Goal: Task Accomplishment & Management: Manage account settings

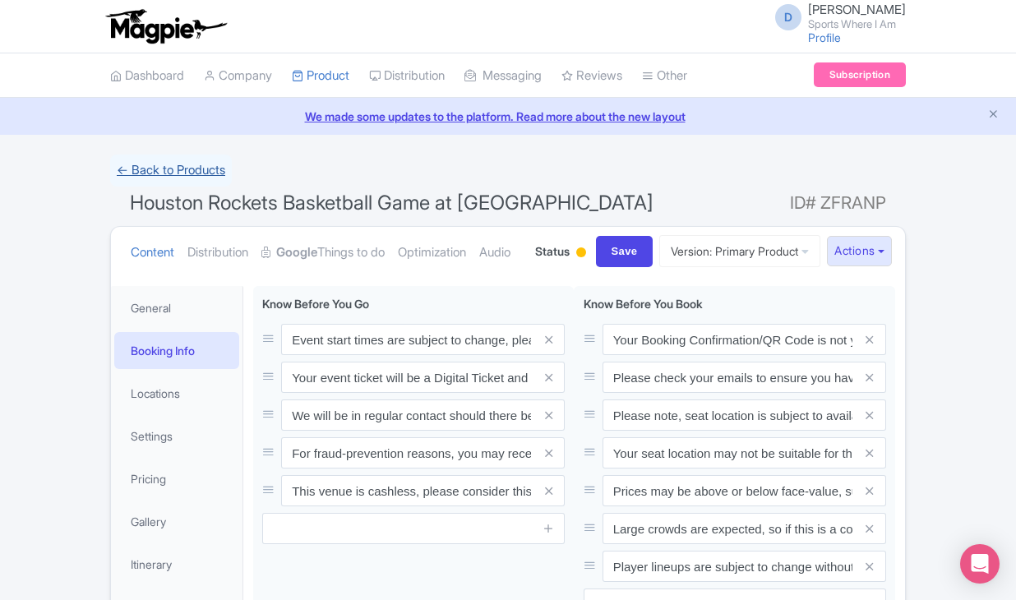
click at [154, 173] on link "← Back to Products" at bounding box center [171, 171] width 122 height 32
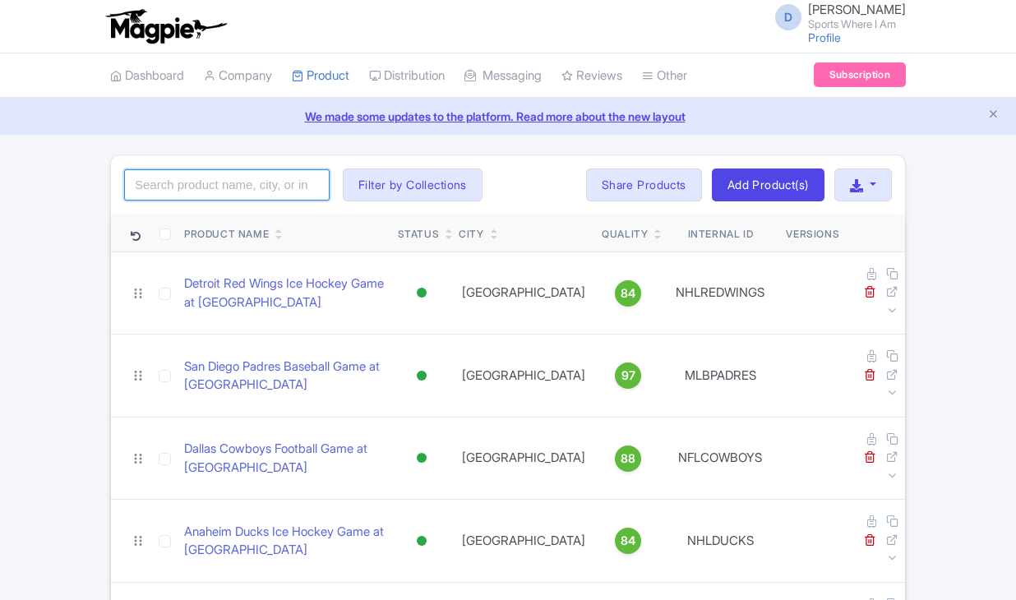
click at [229, 190] on input "search" at bounding box center [226, 184] width 205 height 31
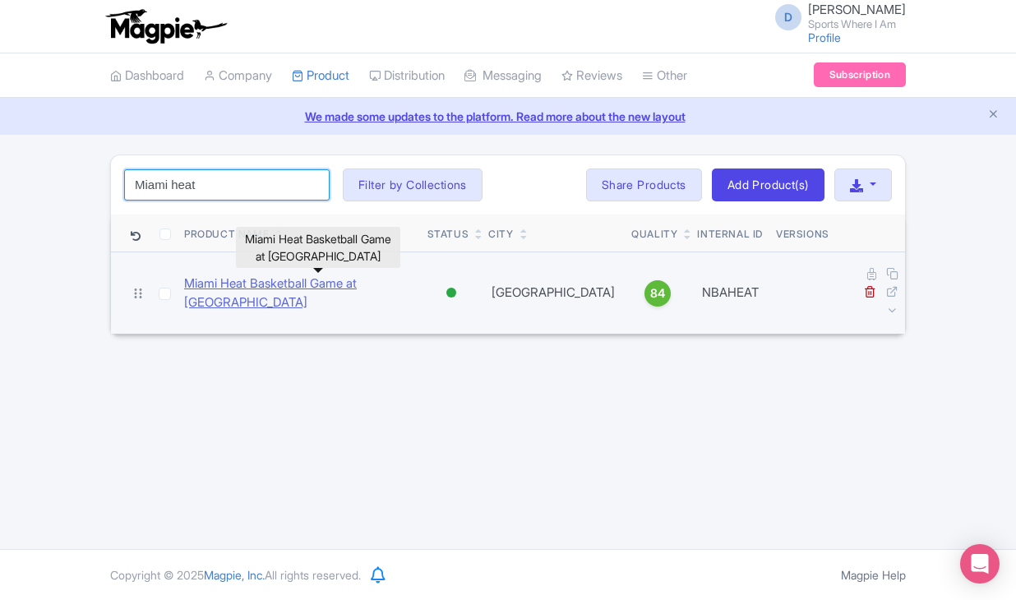
type input "Miami heat"
click at [349, 277] on link "Miami Heat Basketball Game at Kaseya Center" at bounding box center [299, 293] width 230 height 37
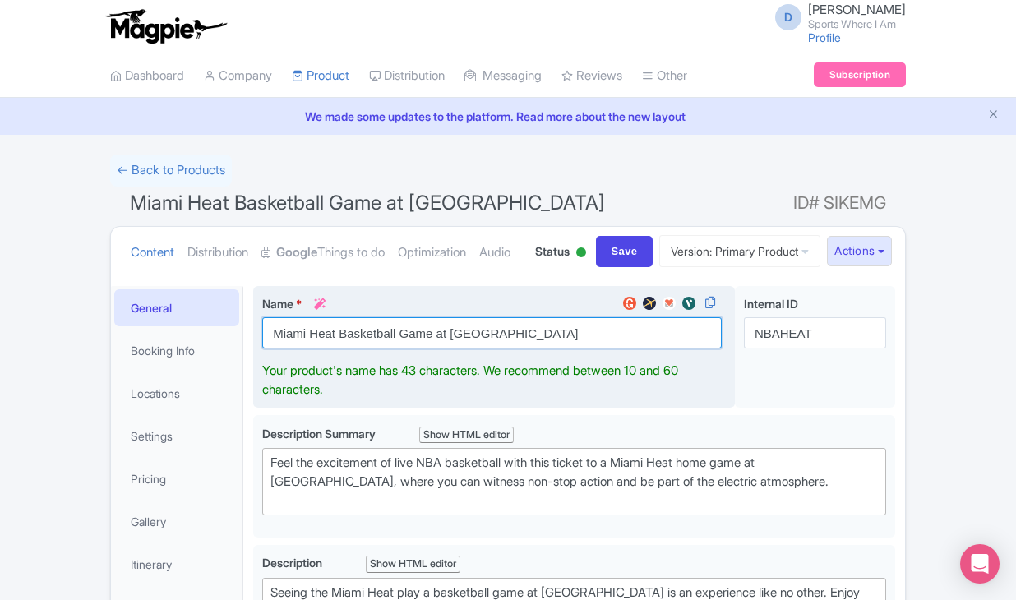
click at [330, 349] on input "Miami Heat Basketball Game at [GEOGRAPHIC_DATA]" at bounding box center [491, 332] width 459 height 31
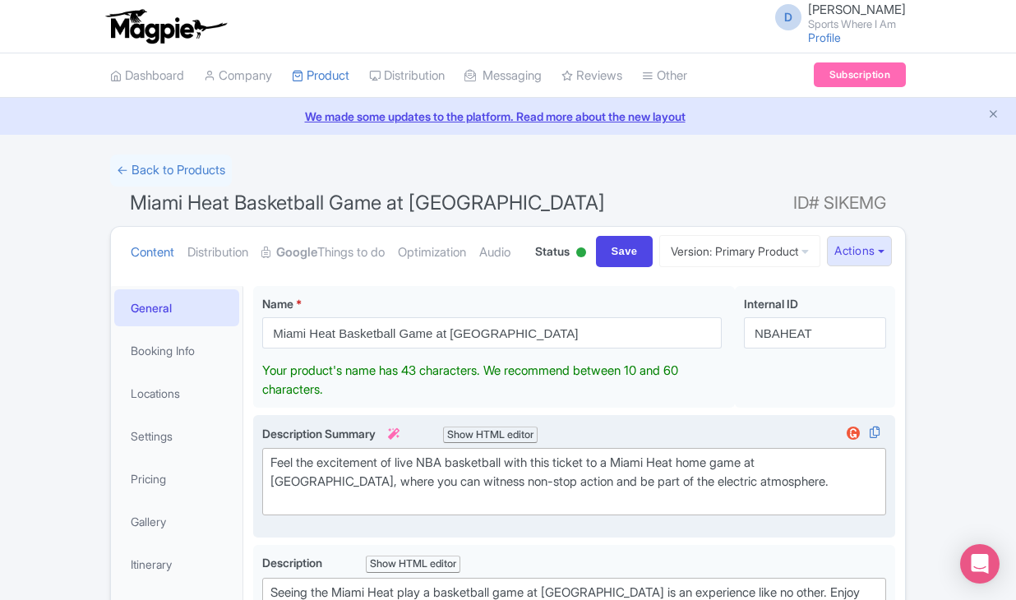
click at [345, 510] on div "Feel the excitement of live NBA basketball with this ticket to a Miami Heat hom…" at bounding box center [573, 482] width 607 height 56
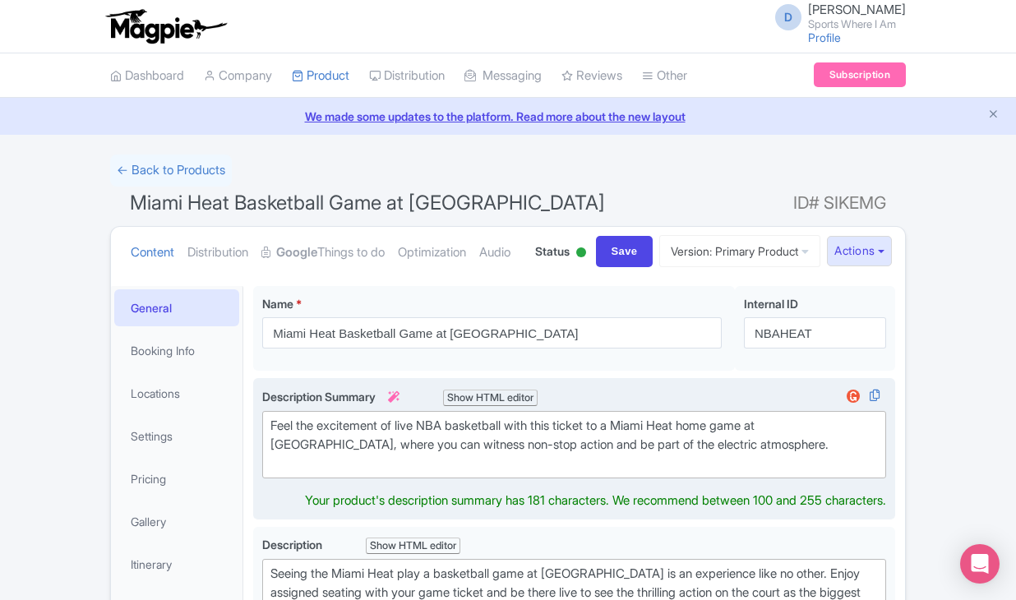
click at [345, 473] on div "Feel the excitement of live NBA basketball with this ticket to a Miami Heat hom…" at bounding box center [573, 445] width 607 height 56
click at [315, 473] on div "Feel the excitement of live NBA basketball with this ticket to a Miami Heat hom…" at bounding box center [573, 445] width 607 height 56
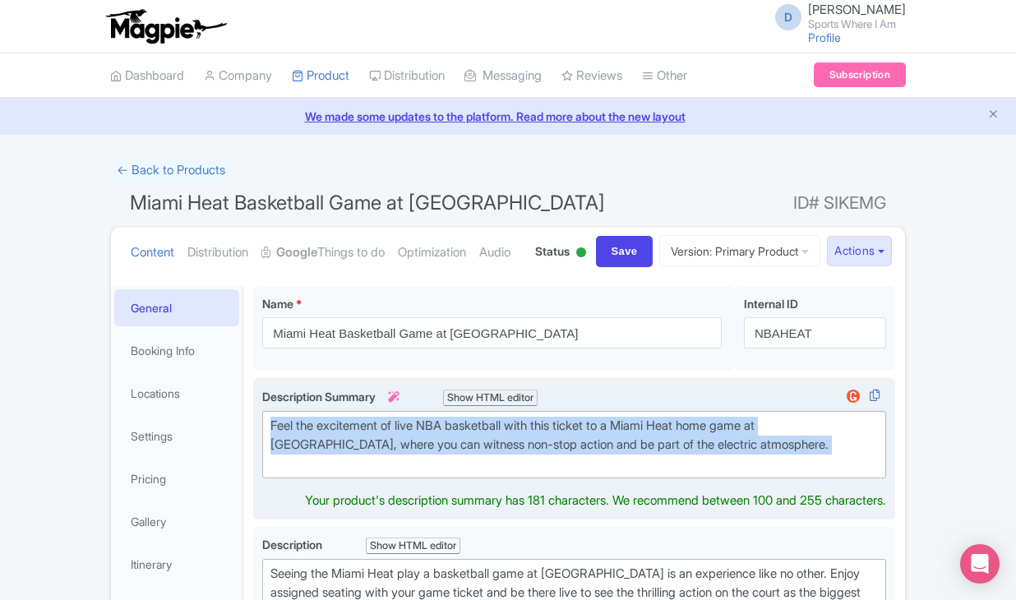
click at [315, 473] on div "Feel the excitement of live NBA basketball with this ticket to a Miami Heat hom…" at bounding box center [573, 445] width 607 height 56
type trix-editor "<div>Feel the excitement of live NBA basketball with this ticket to a Miami Hea…"
copy div "Feel the excitement of live NBA basketball with this ticket to a Miami Heat hom…"
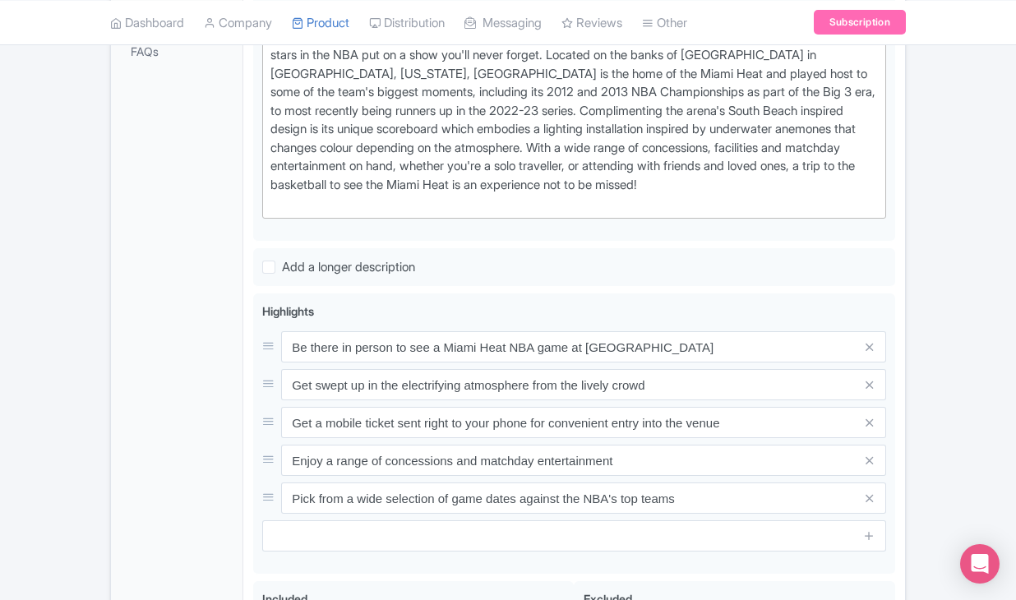
scroll to position [699, 0]
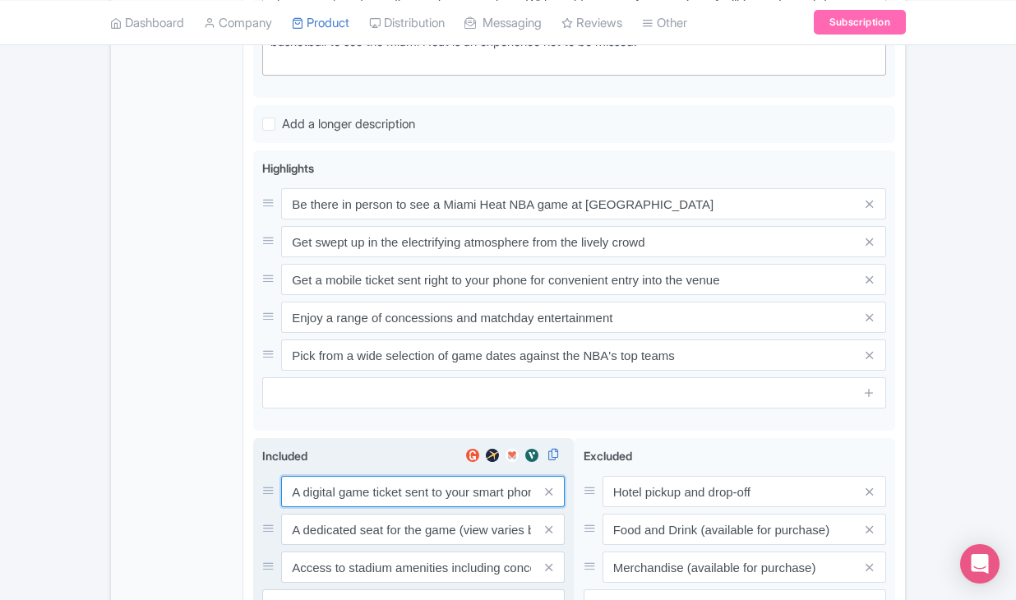
click at [323, 543] on div "A digital game ticket sent to your smart phone A dedicated seat for the game (v…" at bounding box center [413, 529] width 302 height 107
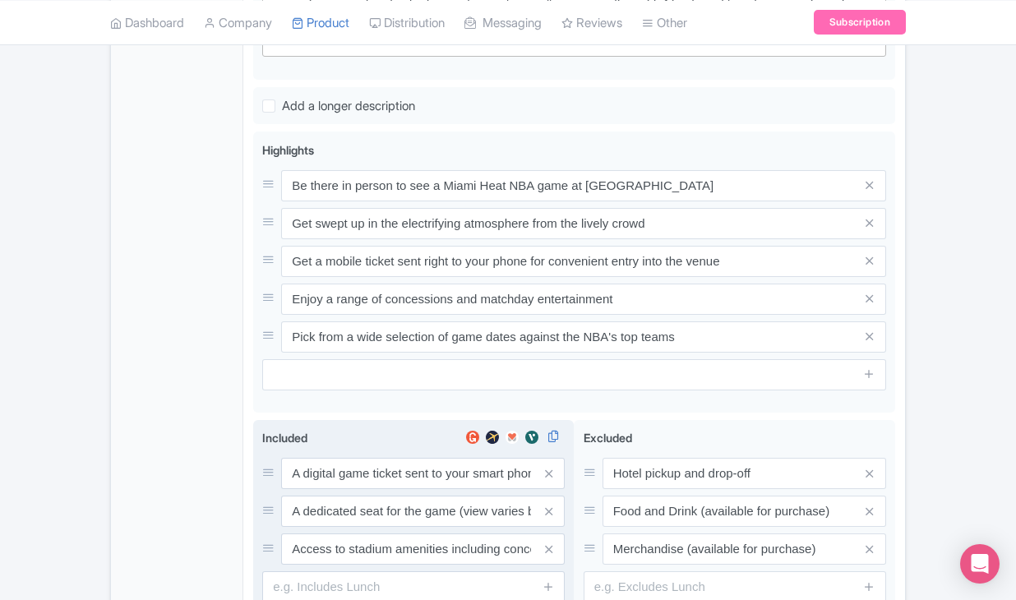
click at [323, 543] on div "A digital game ticket sent to your smart phone A dedicated seat for the game (v…" at bounding box center [413, 511] width 302 height 107
click at [323, 489] on input "A digital game ticket sent to your smart phone" at bounding box center [423, 473] width 284 height 31
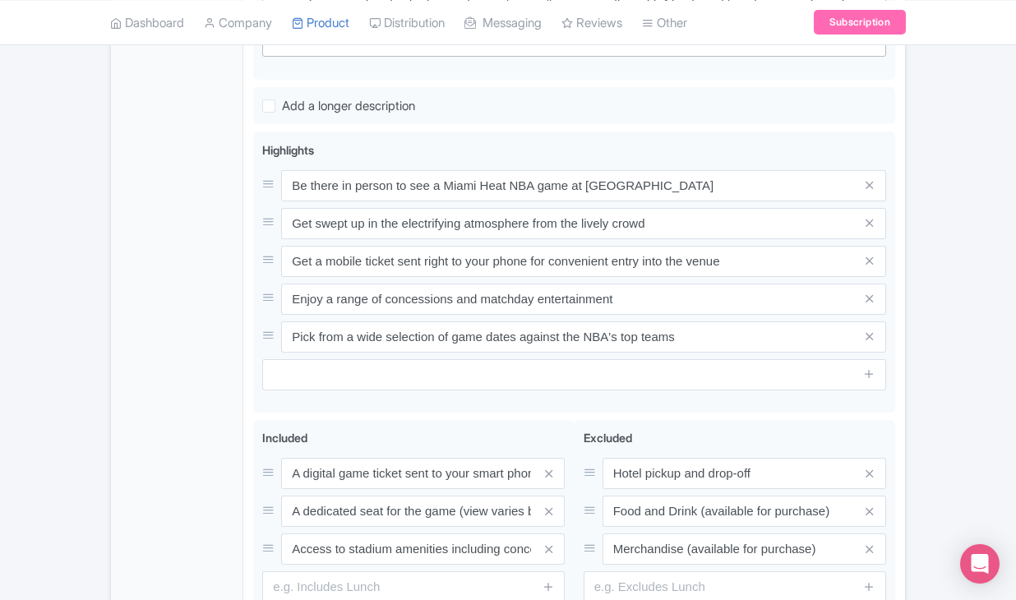
drag, startPoint x: 265, startPoint y: 1, endPoint x: 264, endPoint y: -16, distance: 17.3
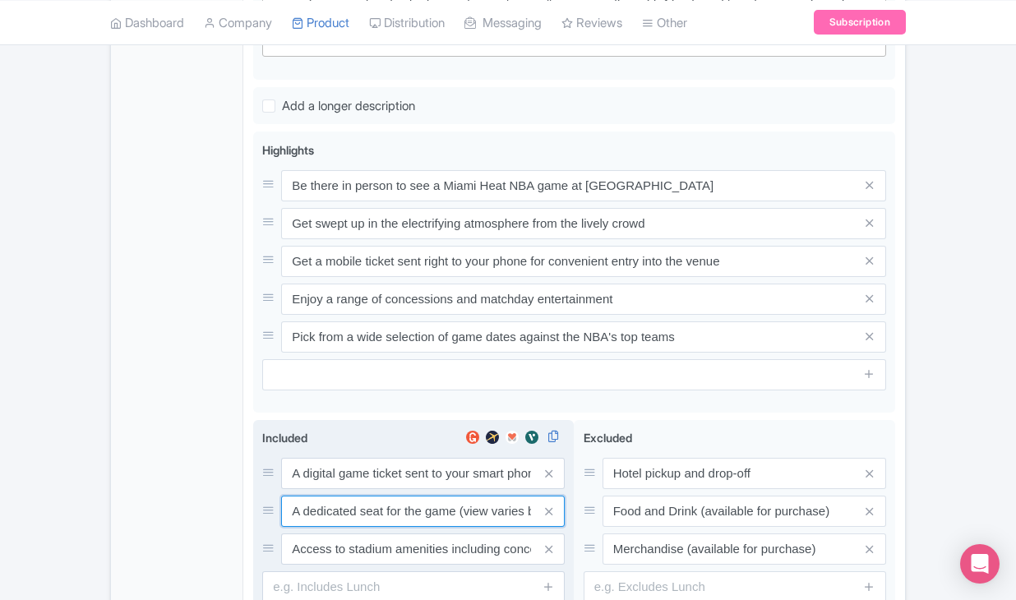
click at [402, 489] on input "A dedicated seat for the game (view varies by seat category)" at bounding box center [423, 473] width 284 height 31
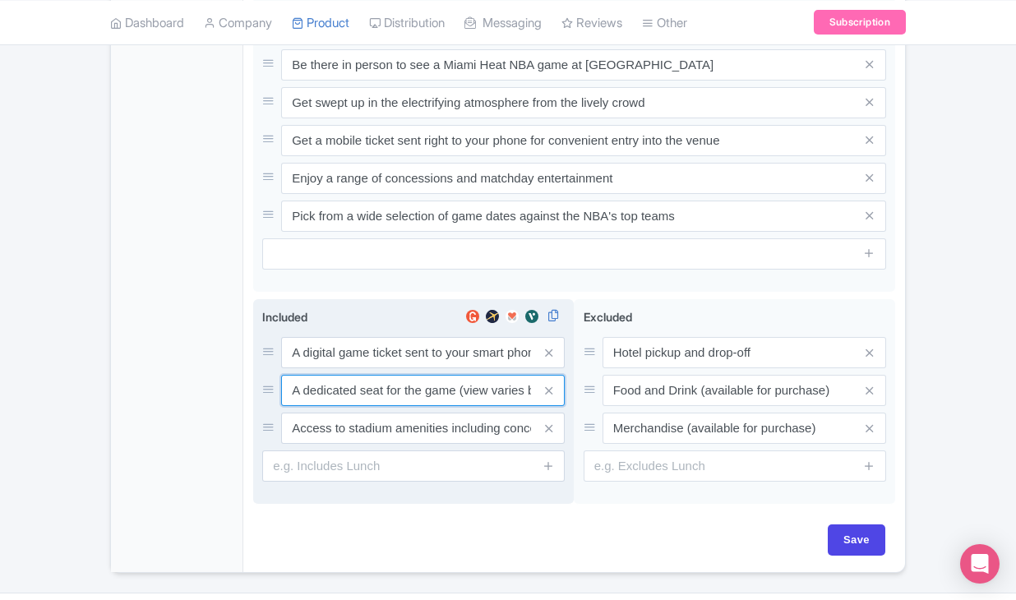
scroll to position [834, 0]
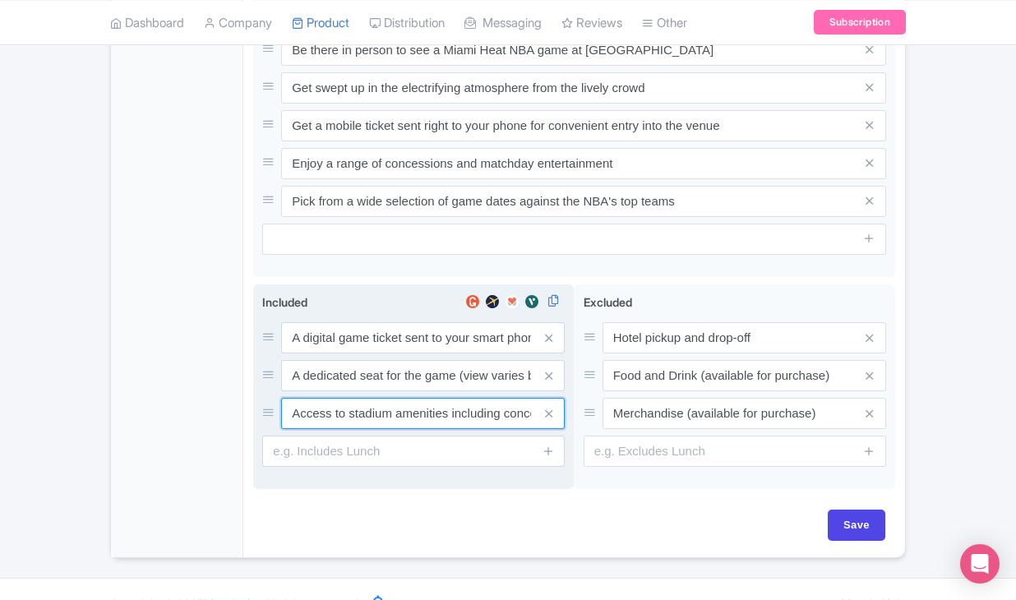
click at [357, 353] on input "Access to stadium amenities including concessions and matchday activations" at bounding box center [423, 337] width 284 height 31
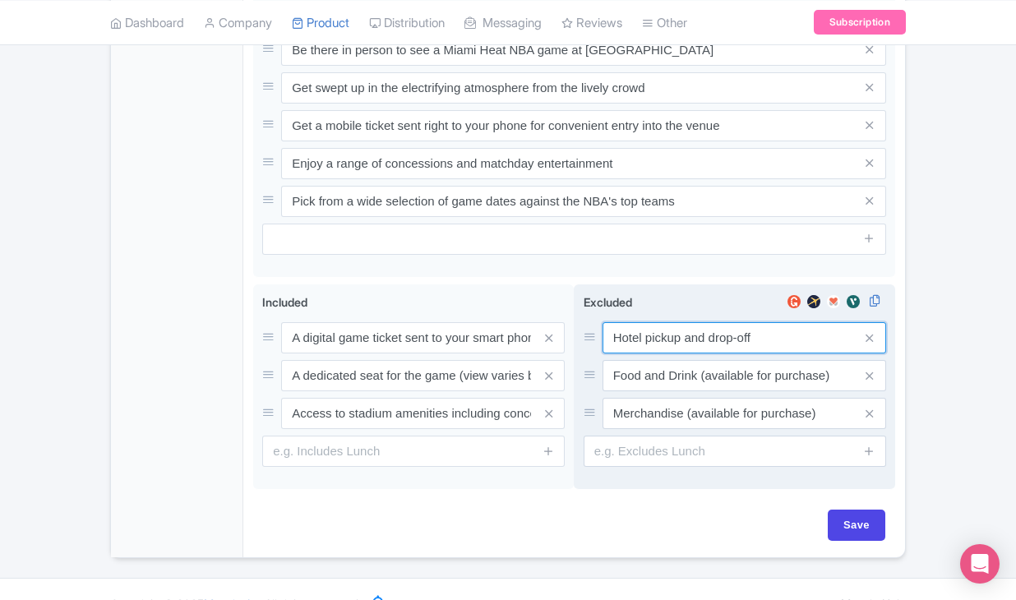
click at [639, 353] on input "Hotel pickup and drop-off" at bounding box center [745, 337] width 284 height 31
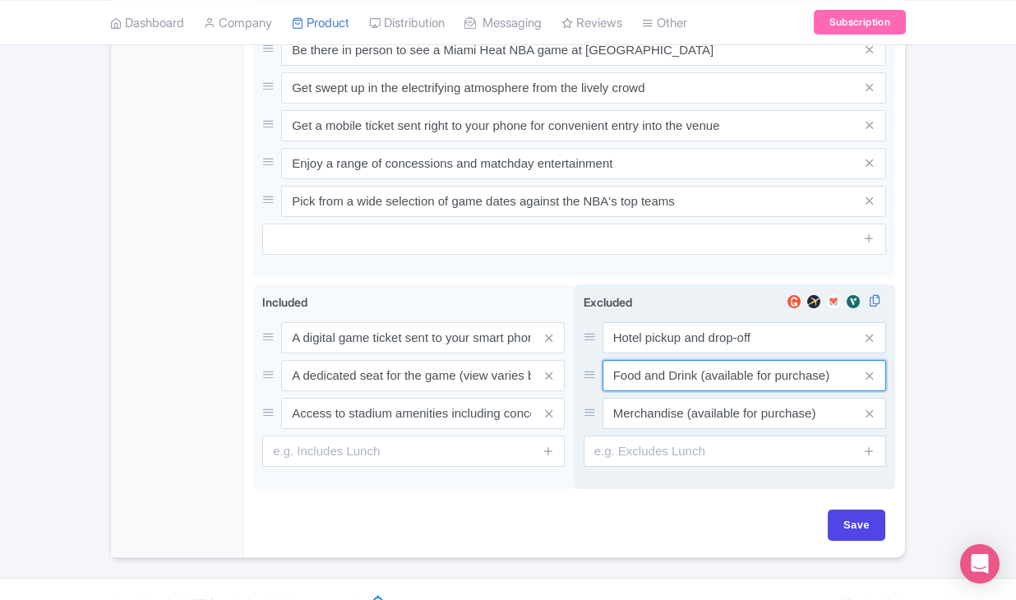
click at [639, 353] on input "Food and Drink (available for purchase)" at bounding box center [745, 337] width 284 height 31
click at [649, 353] on input "Merchandise (available for purchase)" at bounding box center [745, 337] width 284 height 31
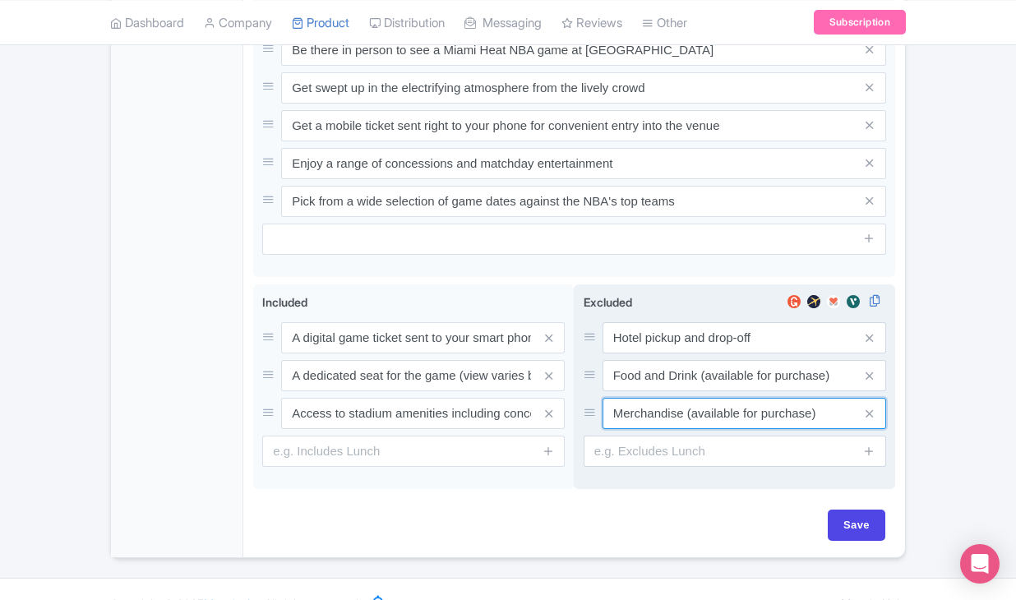
click at [649, 353] on input "Merchandise (available for purchase)" at bounding box center [745, 337] width 284 height 31
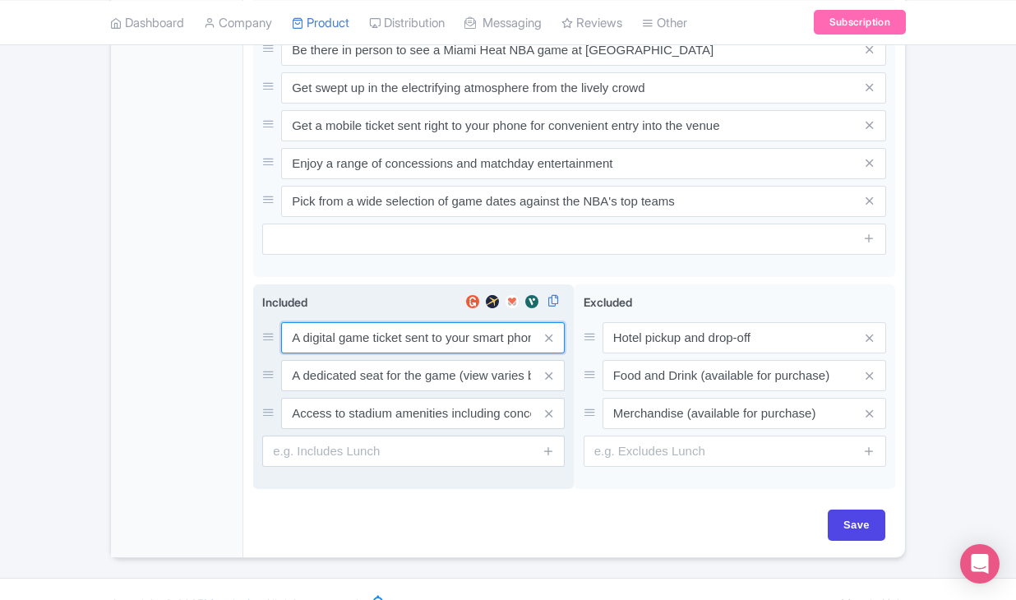
click at [396, 353] on input "A digital game ticket sent to your smart phone" at bounding box center [423, 337] width 284 height 31
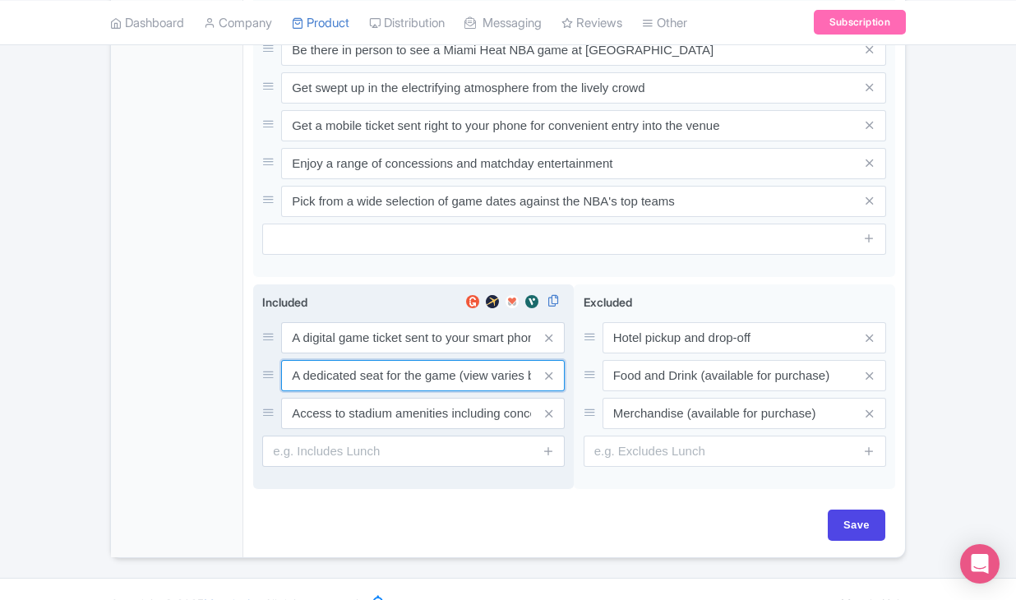
click at [381, 353] on input "A dedicated seat for the game (view varies by seat category)" at bounding box center [423, 337] width 284 height 31
click at [400, 353] on input "Access to stadium amenities including concessions and matchday activations" at bounding box center [423, 337] width 284 height 31
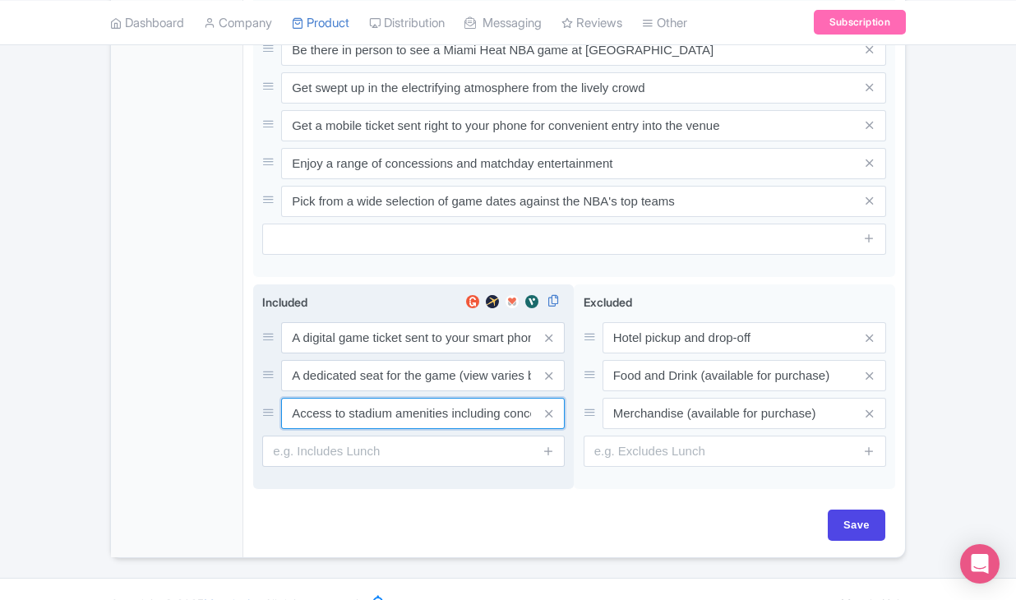
click at [400, 353] on input "Access to stadium amenities including concessions and matchday activations" at bounding box center [423, 337] width 284 height 31
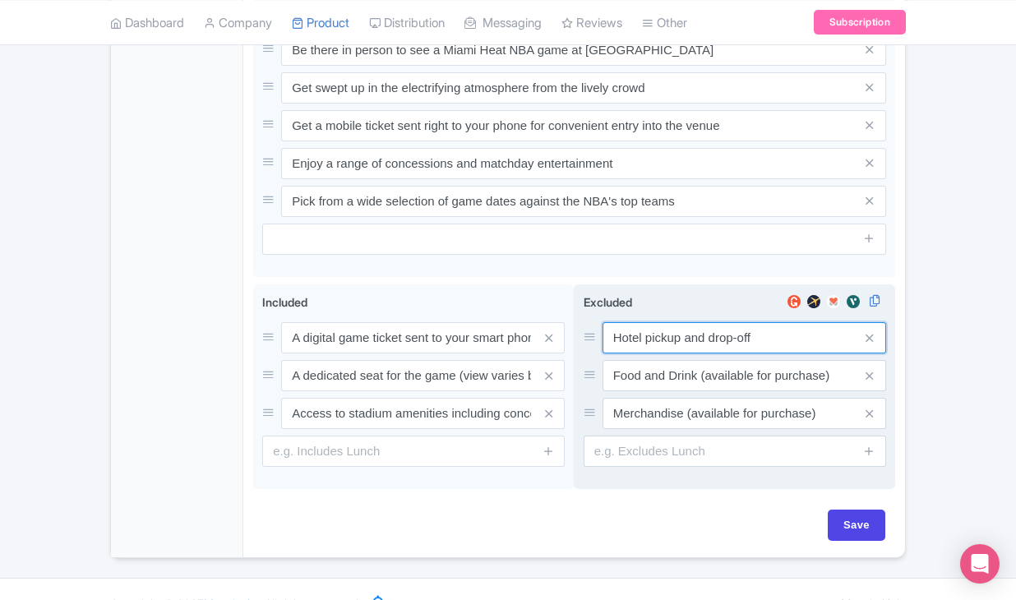
click at [640, 353] on input "Hotel pickup and drop-off" at bounding box center [745, 337] width 284 height 31
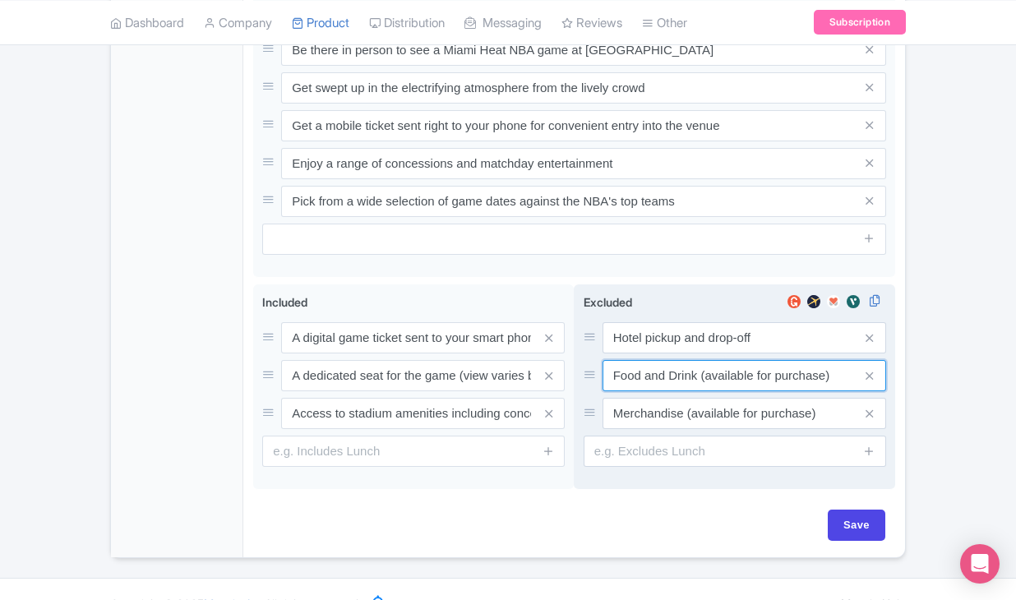
click at [649, 353] on input "Food and Drink (available for purchase)" at bounding box center [745, 337] width 284 height 31
click at [666, 353] on input "Merchandise (available for purchase)" at bounding box center [745, 337] width 284 height 31
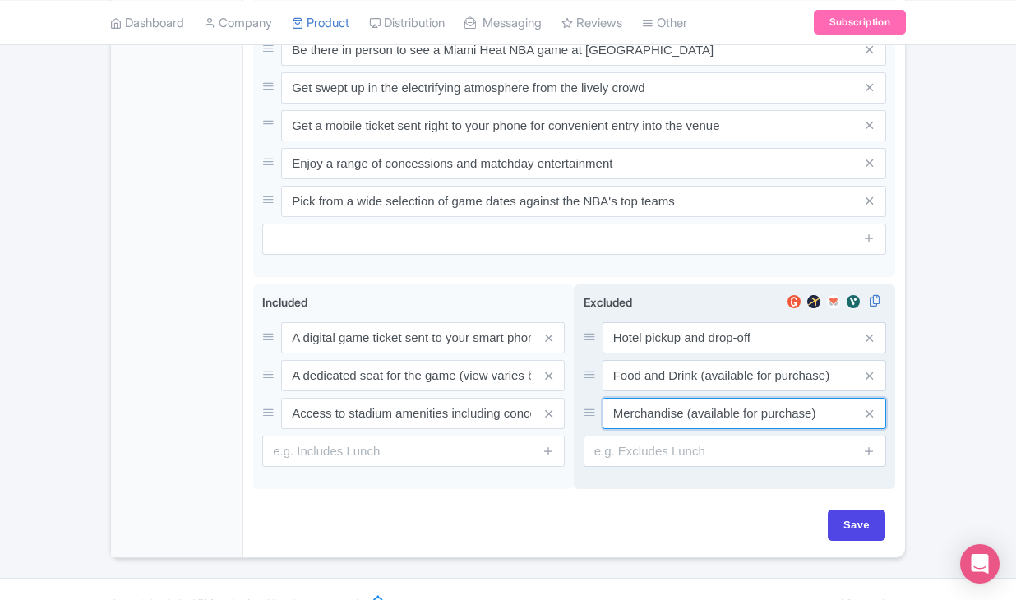
click at [666, 353] on input "Merchandise (available for purchase)" at bounding box center [745, 337] width 284 height 31
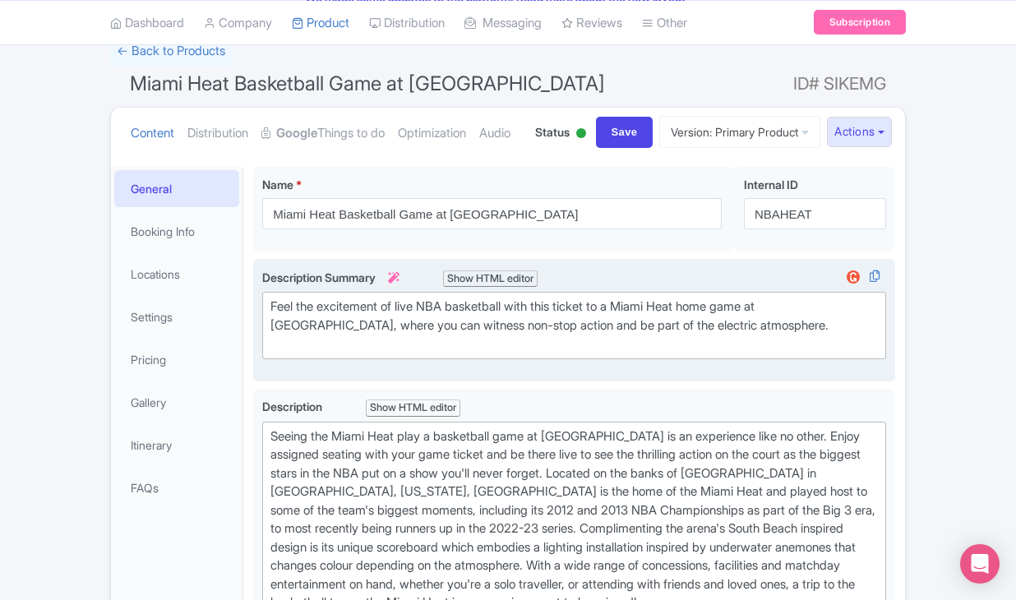
scroll to position [90, 0]
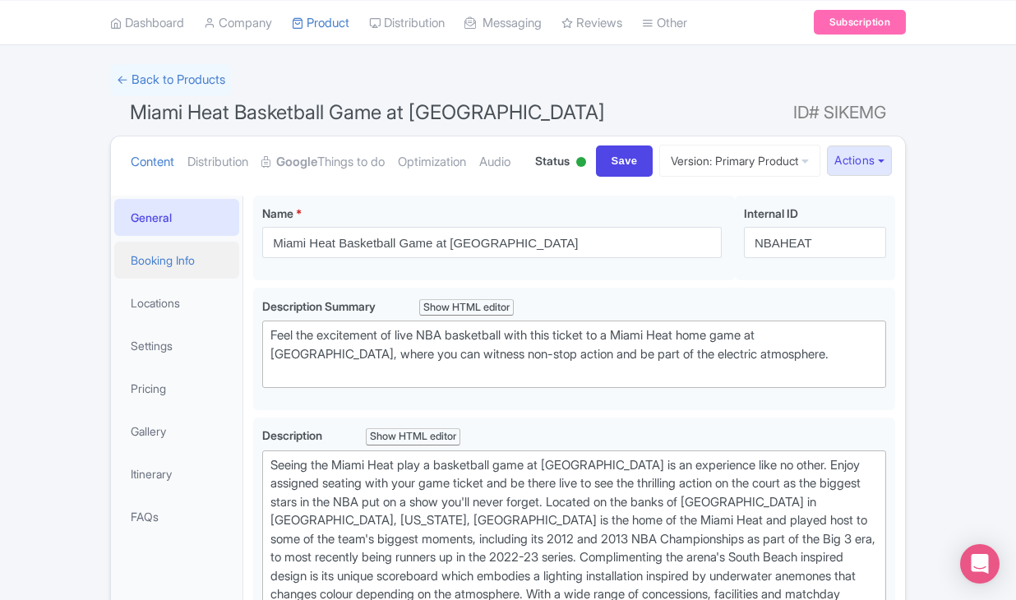
click at [198, 279] on link "Booking Info" at bounding box center [176, 260] width 125 height 37
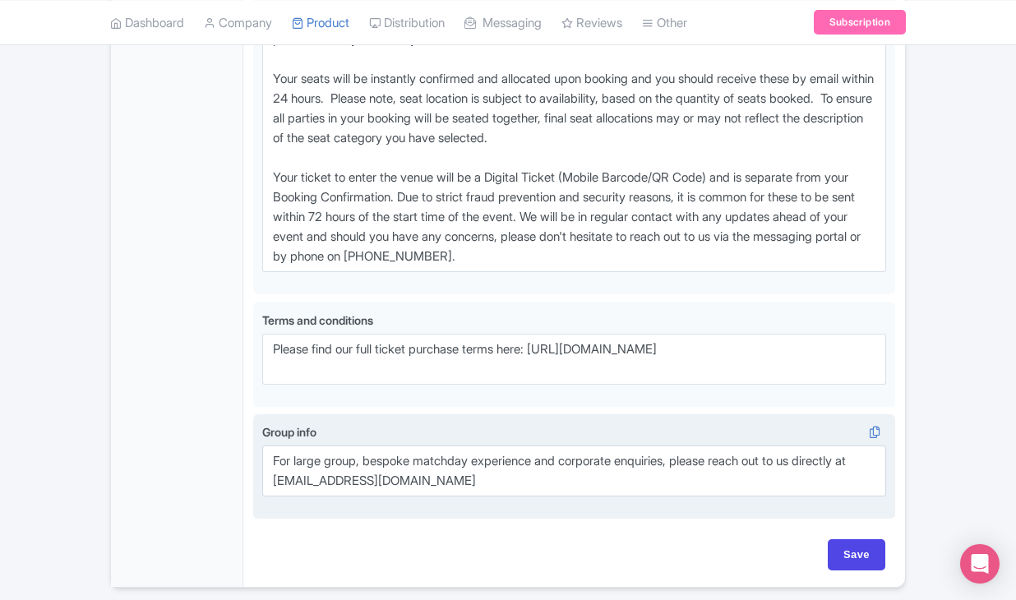
scroll to position [1234, 0]
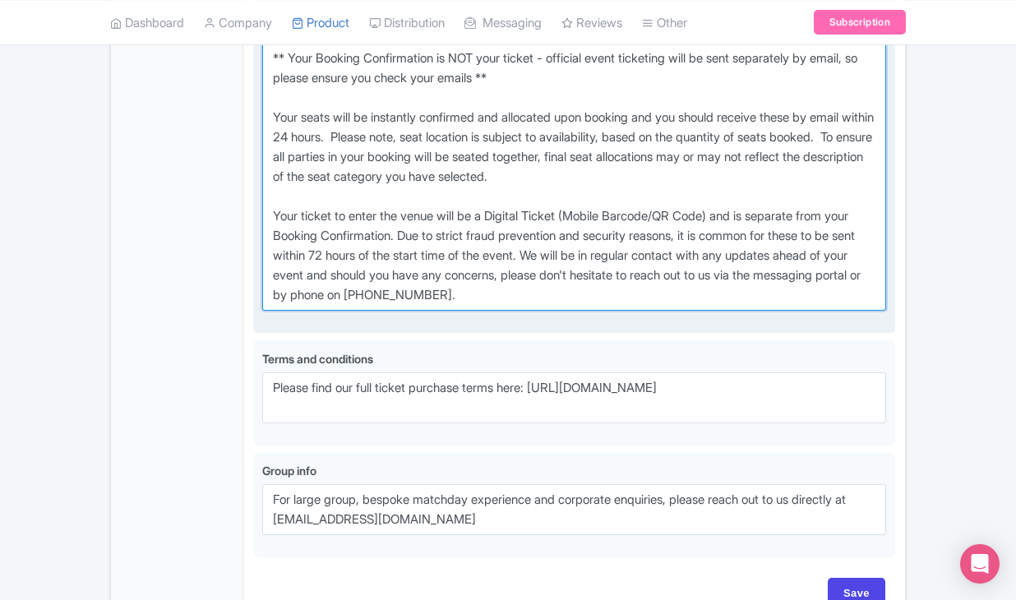
drag, startPoint x: 275, startPoint y: 150, endPoint x: 619, endPoint y: 414, distance: 433.9
click at [619, 324] on div "Voucher info i" at bounding box center [574, 172] width 624 height 303
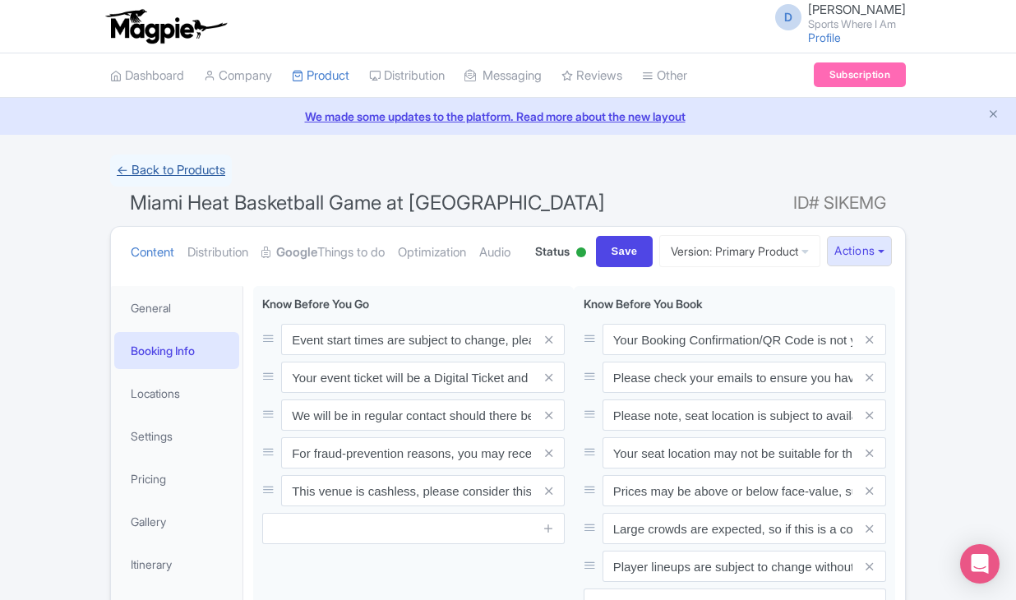
scroll to position [0, 0]
click at [183, 169] on link "← Back to Products" at bounding box center [171, 171] width 122 height 32
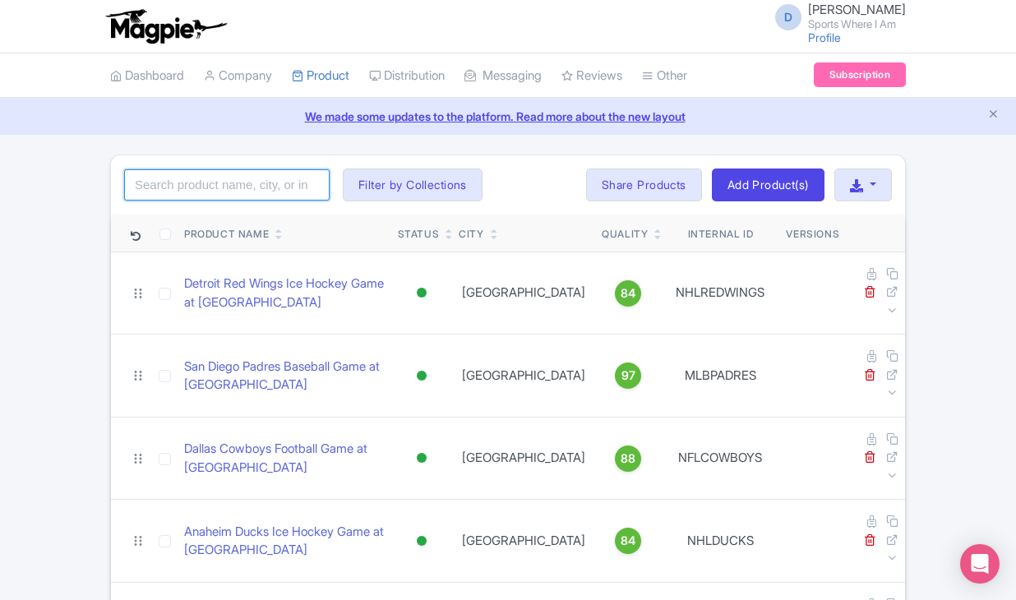
click at [157, 188] on input "search" at bounding box center [226, 184] width 205 height 31
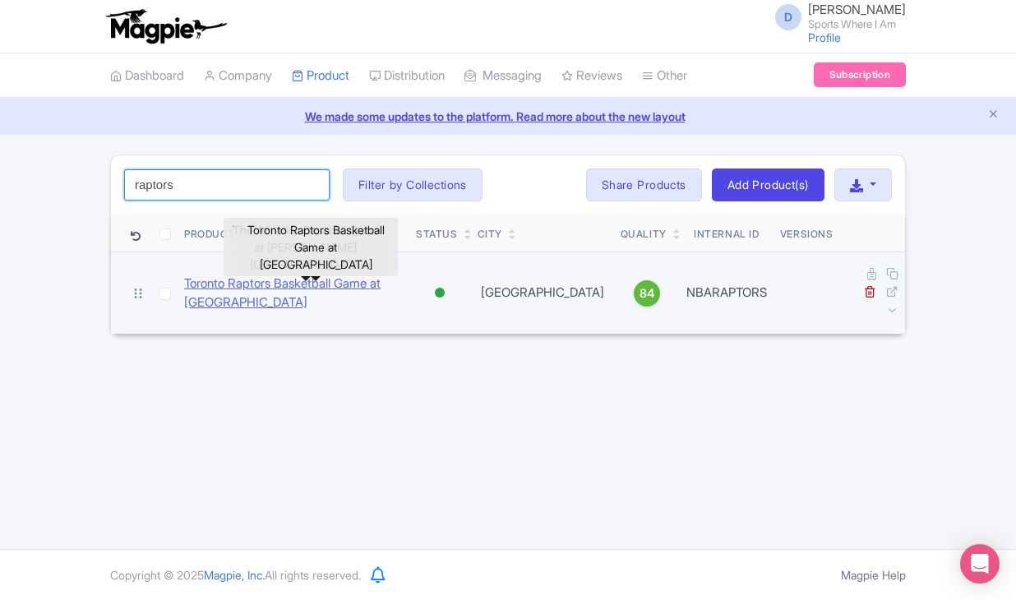
type input "raptors"
click at [291, 288] on link "Toronto Raptors Basketball Game at [GEOGRAPHIC_DATA]" at bounding box center [293, 293] width 219 height 37
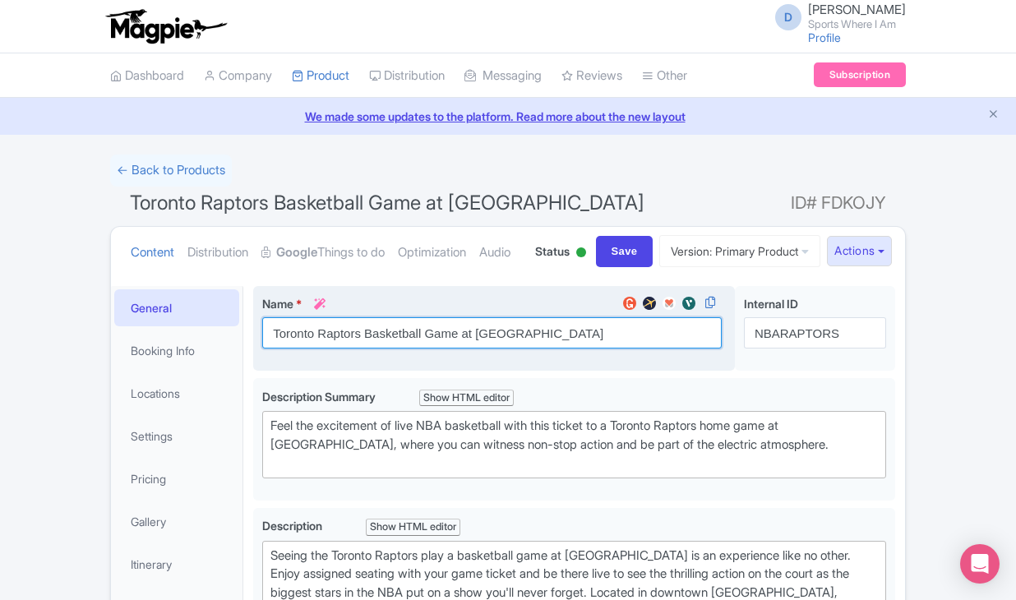
click at [305, 349] on input "Toronto Raptors Basketball Game at [GEOGRAPHIC_DATA]" at bounding box center [491, 332] width 459 height 31
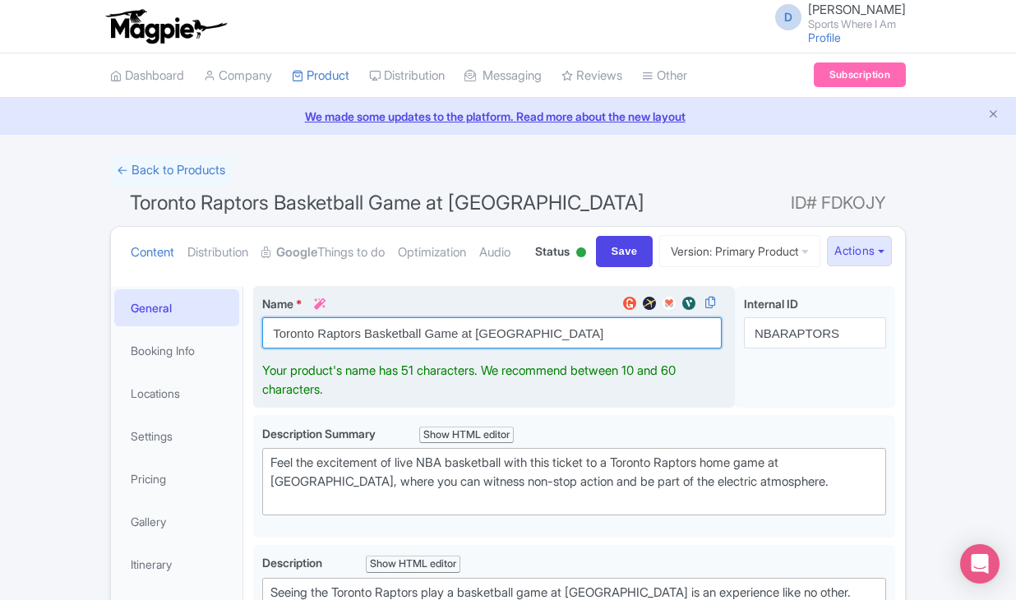
click at [305, 349] on input "Toronto Raptors Basketball Game at [GEOGRAPHIC_DATA]" at bounding box center [491, 332] width 459 height 31
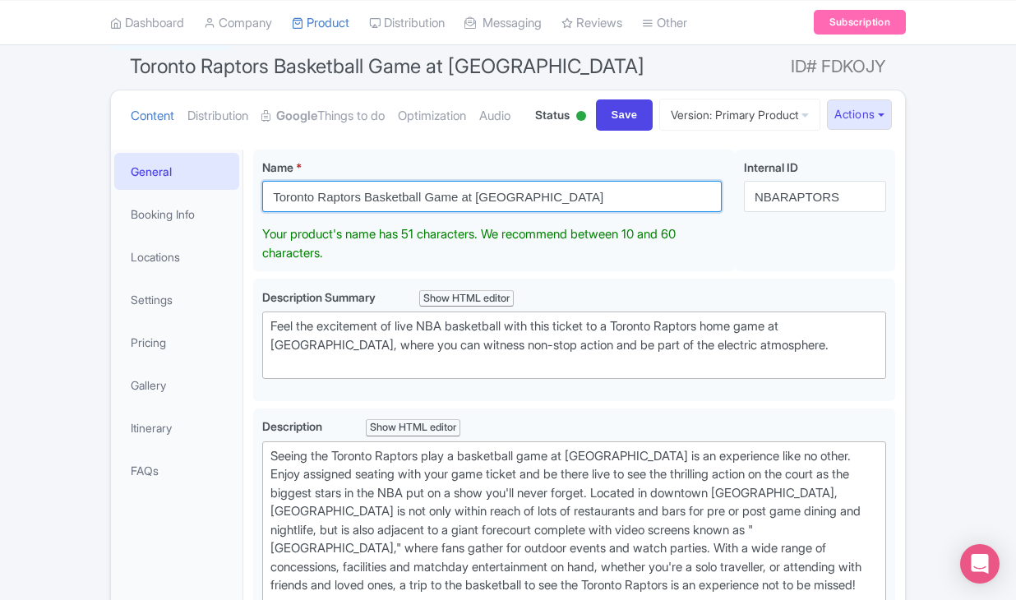
scroll to position [189, 0]
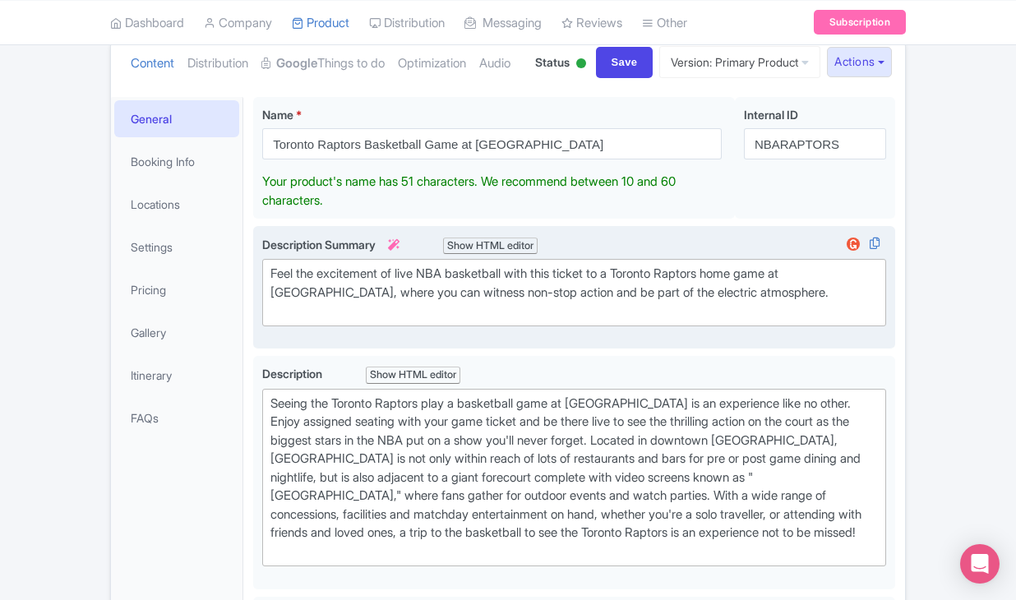
click at [421, 326] on trix-editor "Feel the excitement of live NBA basketball with this ticket to a Toronto Raptor…" at bounding box center [574, 292] width 624 height 67
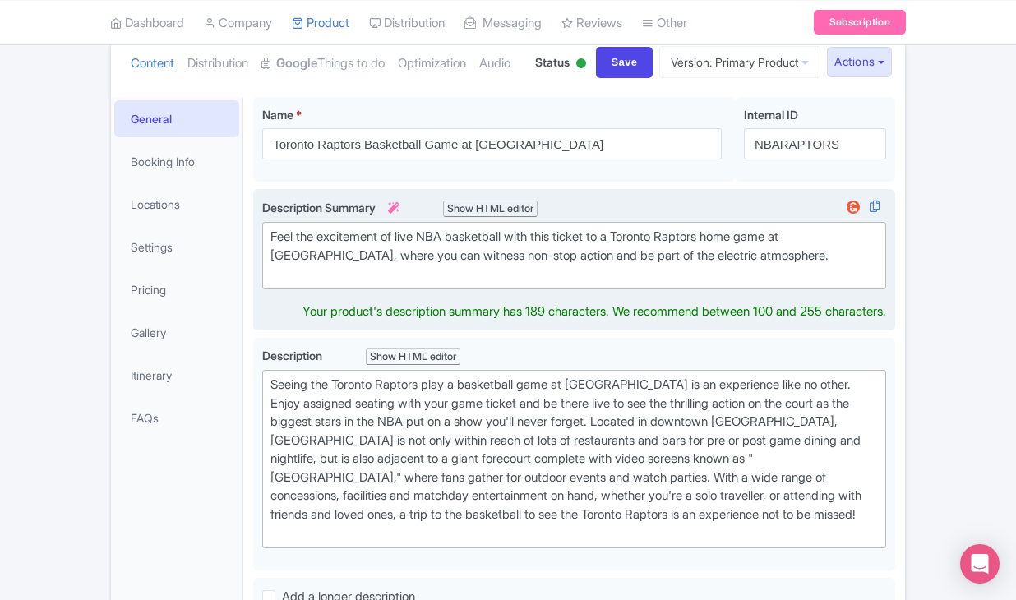
click at [421, 289] on trix-editor "Feel the excitement of live NBA basketball with this ticket to a Toronto Raptor…" at bounding box center [574, 255] width 624 height 67
click at [389, 284] on div "Feel the excitement of live NBA basketball with this ticket to a Toronto Raptor…" at bounding box center [573, 256] width 607 height 56
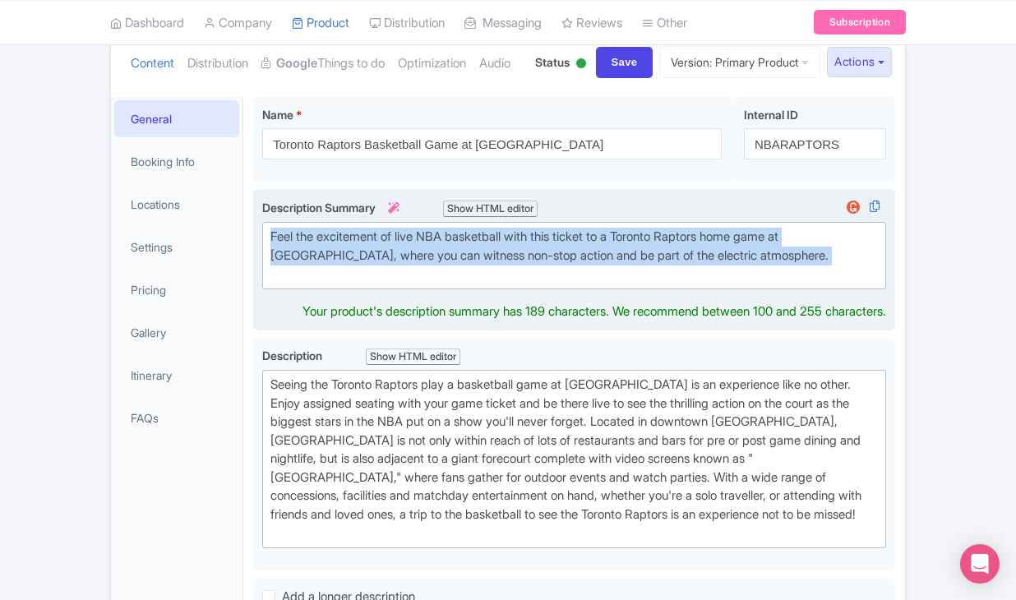
click at [389, 284] on div "Feel the excitement of live NBA basketball with this ticket to a Toronto Raptor…" at bounding box center [573, 256] width 607 height 56
type trix-editor "<div>Feel the excitement of live NBA basketball with this ticket to a Toronto R…"
copy div "Feel the excitement of live NBA basketball with this ticket to a Toronto Raptor…"
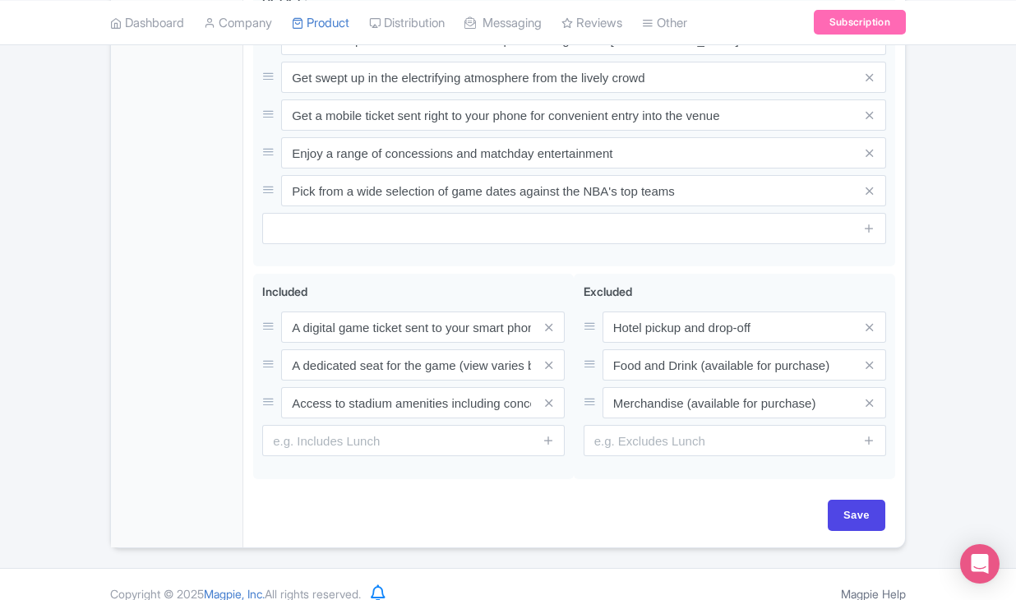
scroll to position [838, 0]
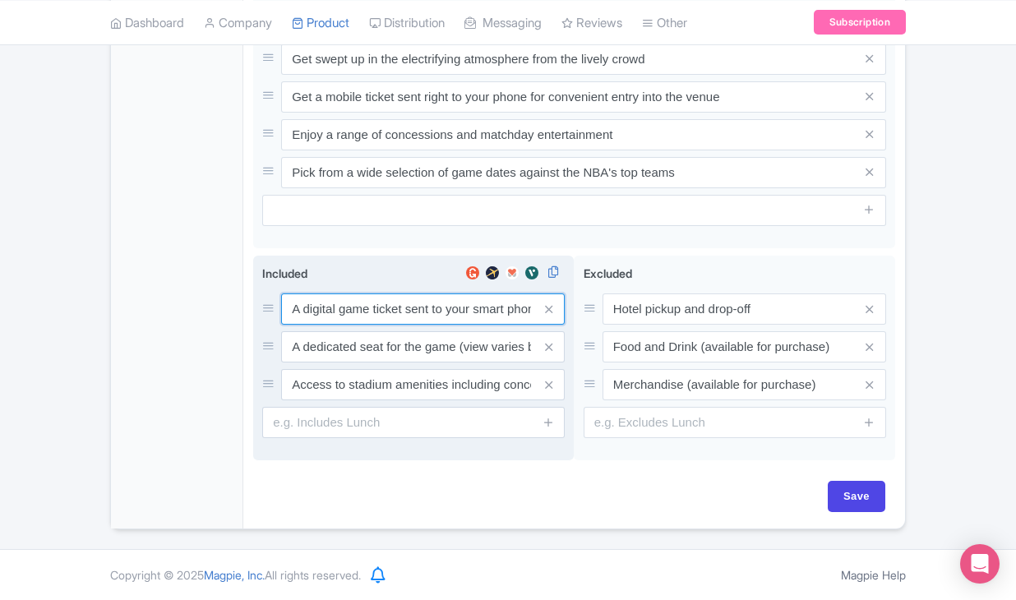
click at [400, 325] on input "A digital game ticket sent to your smart phone" at bounding box center [423, 308] width 284 height 31
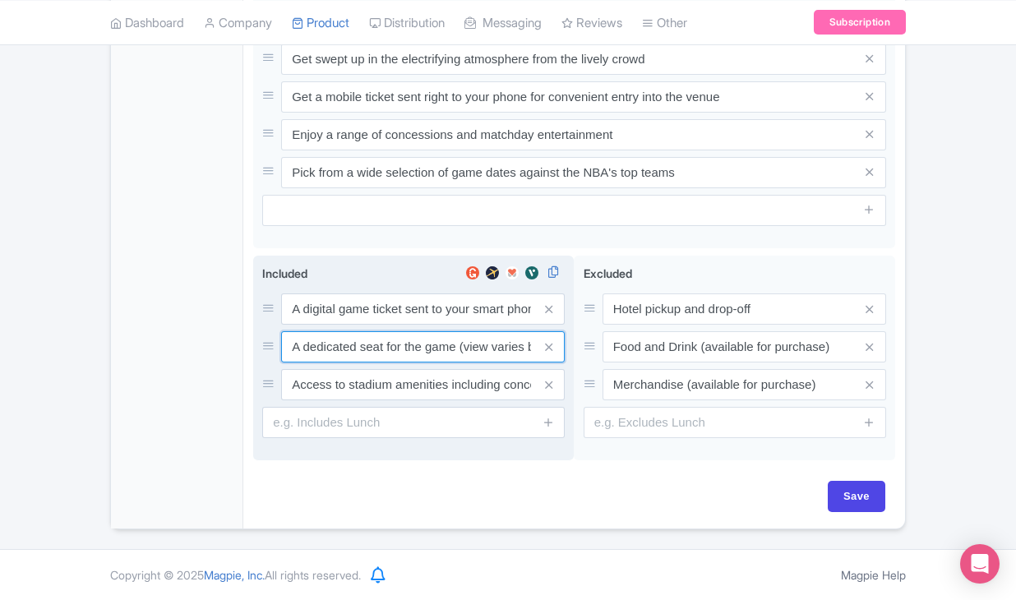
click at [370, 325] on input "A dedicated seat for the game (view varies by seat category)" at bounding box center [423, 308] width 284 height 31
click at [414, 325] on input "Access to stadium amenities including concessions and matchday activations" at bounding box center [423, 308] width 284 height 31
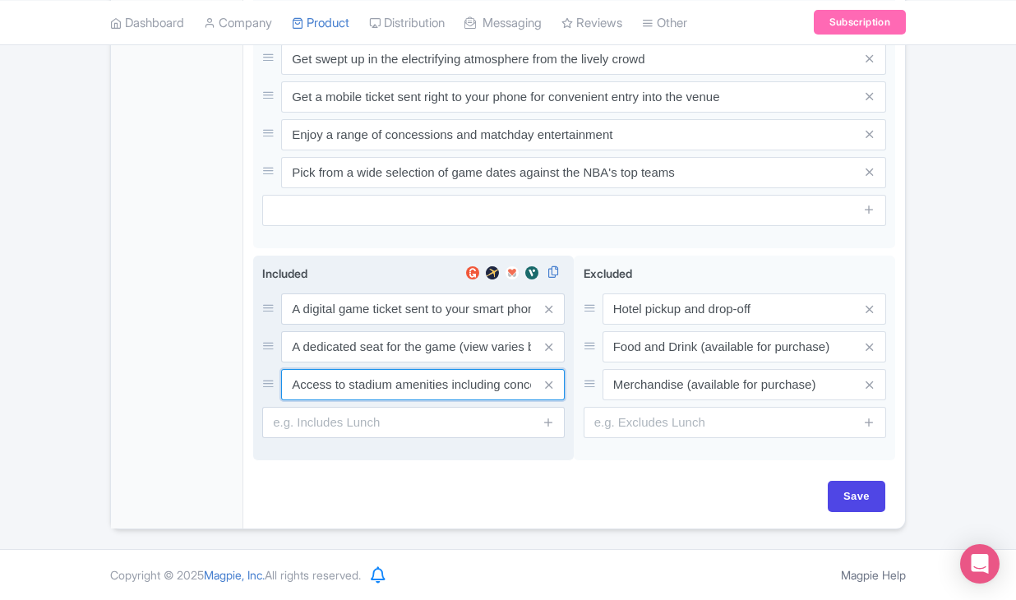
click at [414, 325] on input "Access to stadium amenities including concessions and matchday activations" at bounding box center [423, 308] width 284 height 31
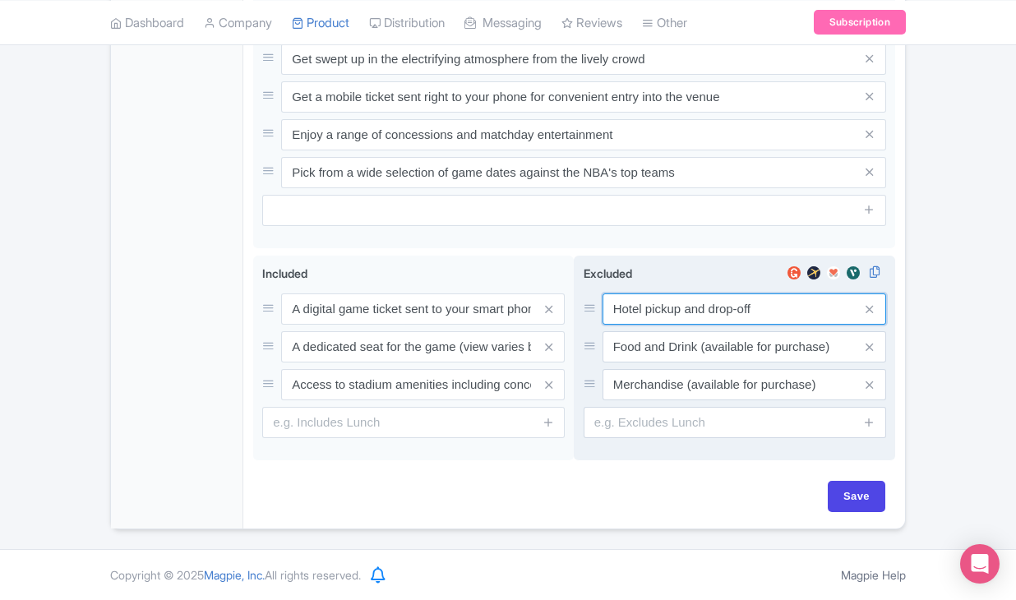
click at [642, 325] on input "Hotel pickup and drop-off" at bounding box center [745, 308] width 284 height 31
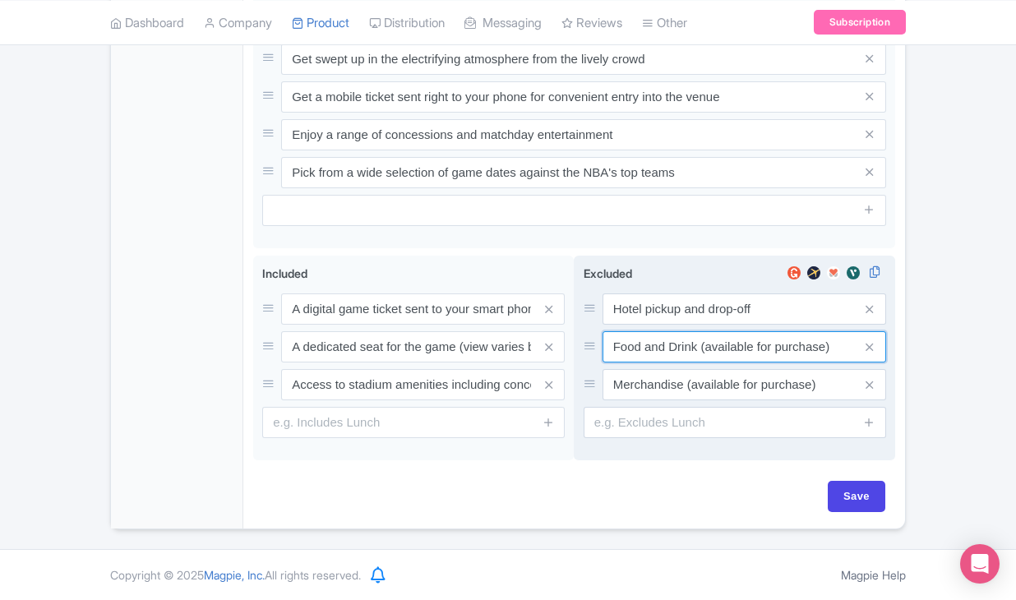
click at [658, 325] on input "Food and Drink (available for purchase)" at bounding box center [745, 308] width 284 height 31
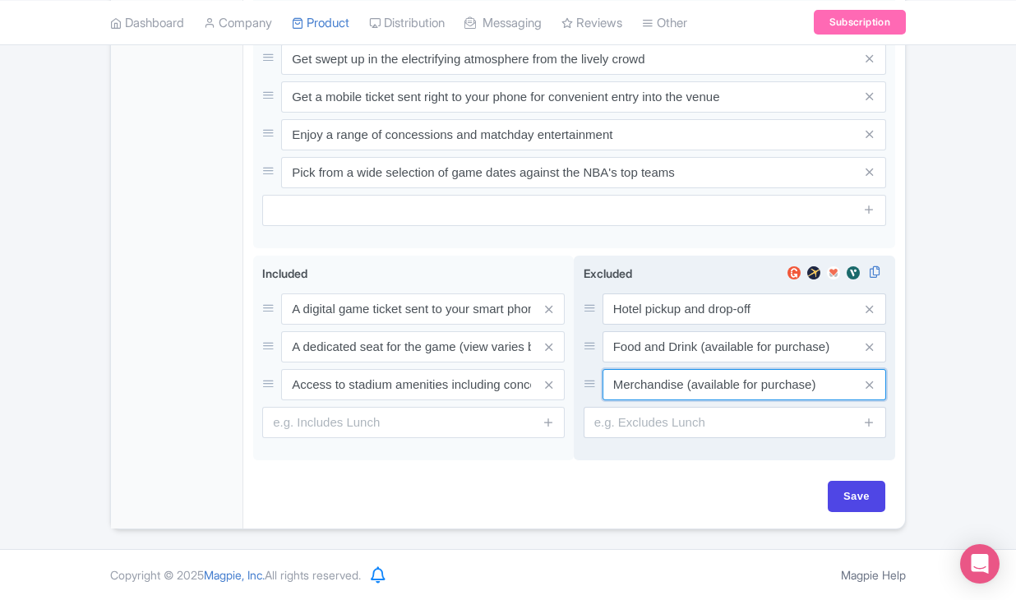
click at [658, 325] on input "Merchandise (available for purchase)" at bounding box center [745, 308] width 284 height 31
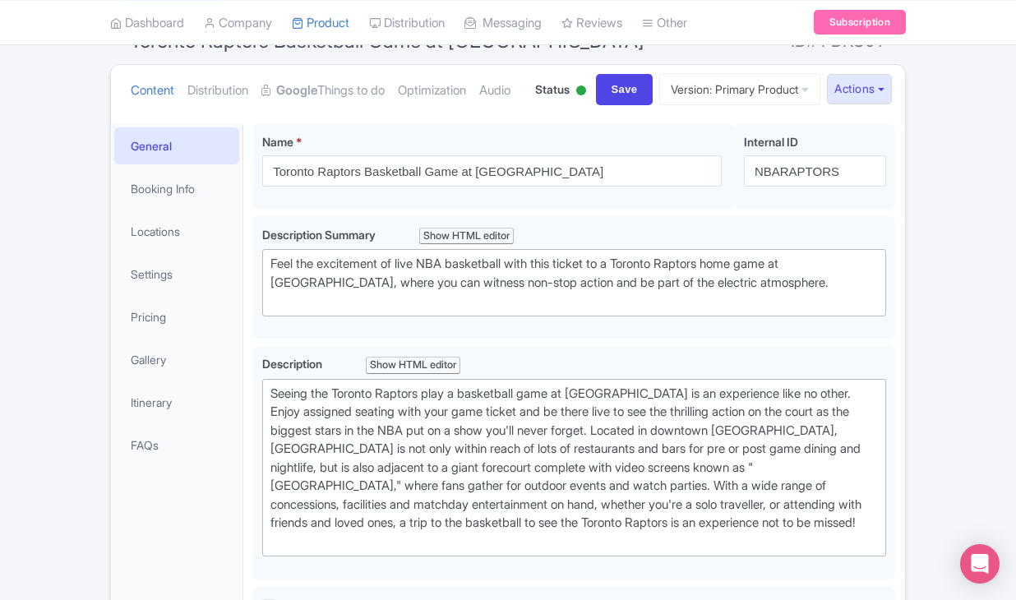
scroll to position [149, 0]
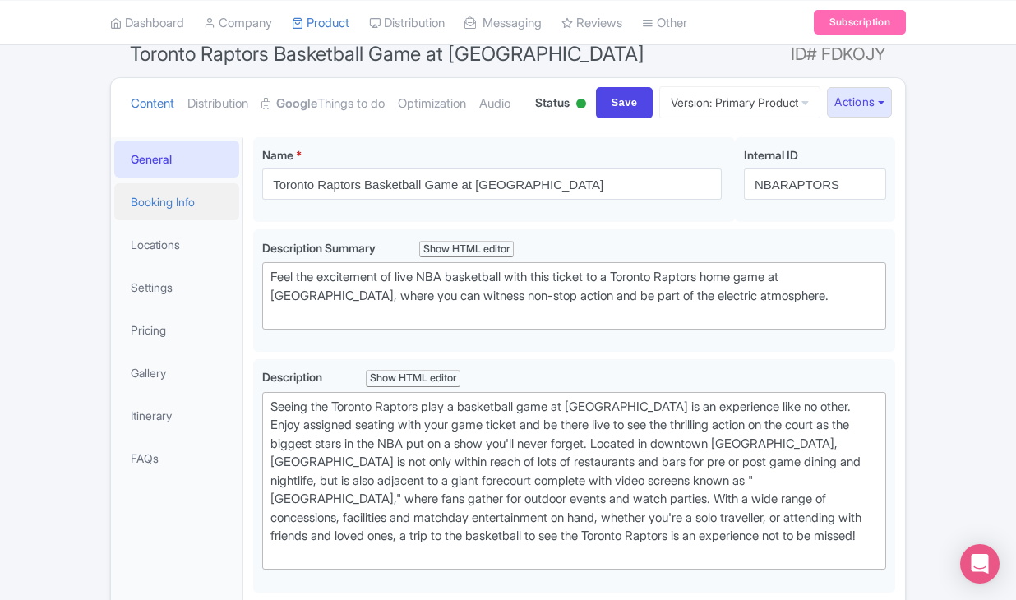
click at [210, 220] on link "Booking Info" at bounding box center [176, 201] width 125 height 37
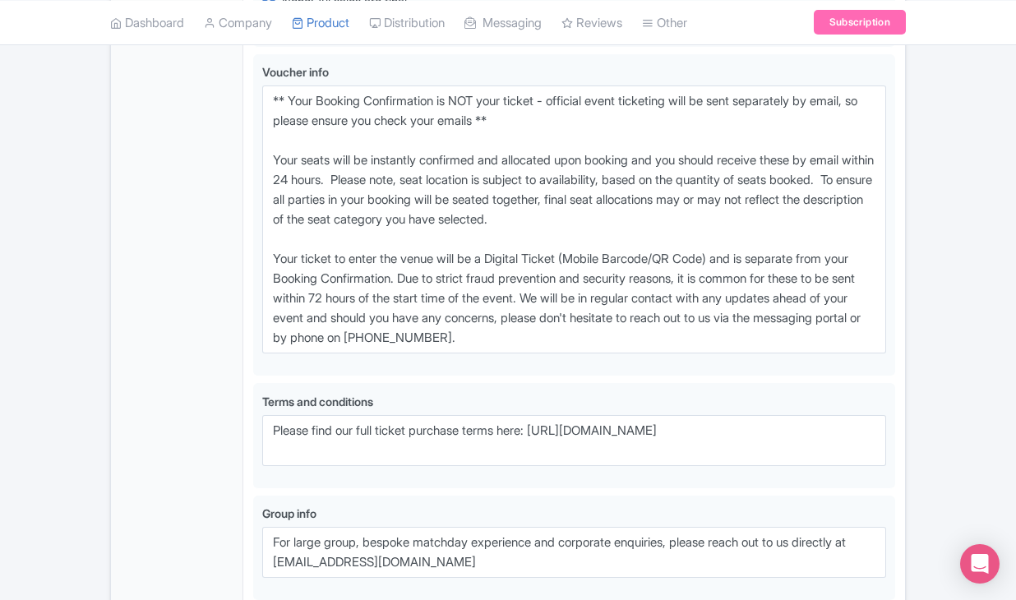
scroll to position [1200, 0]
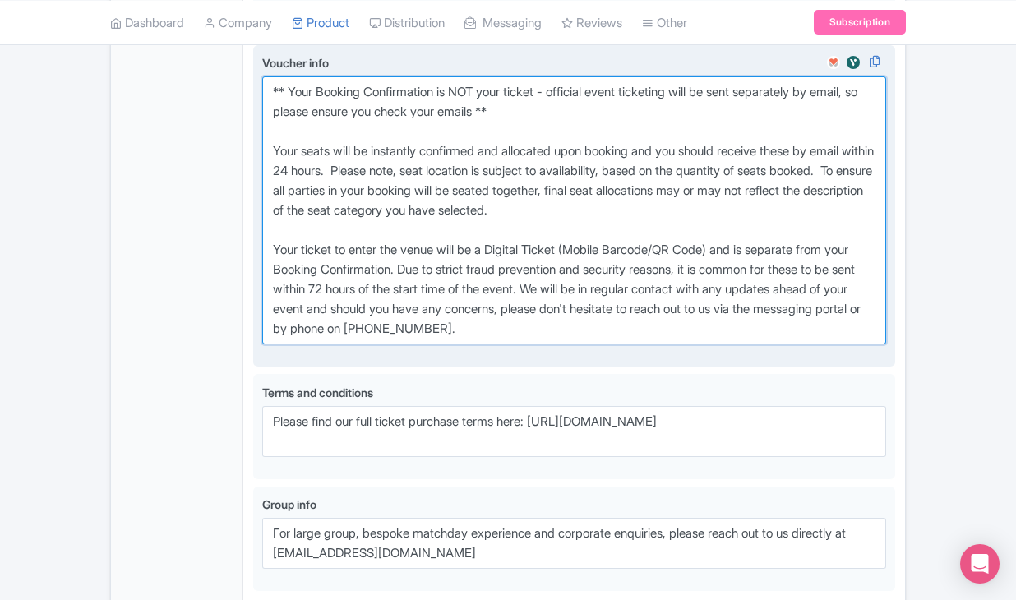
drag, startPoint x: 268, startPoint y: 182, endPoint x: 616, endPoint y: 420, distance: 422.2
click at [616, 344] on textarea "** Your Booking Confirmation is NOT your ticket - official event ticketing will…" at bounding box center [574, 210] width 624 height 268
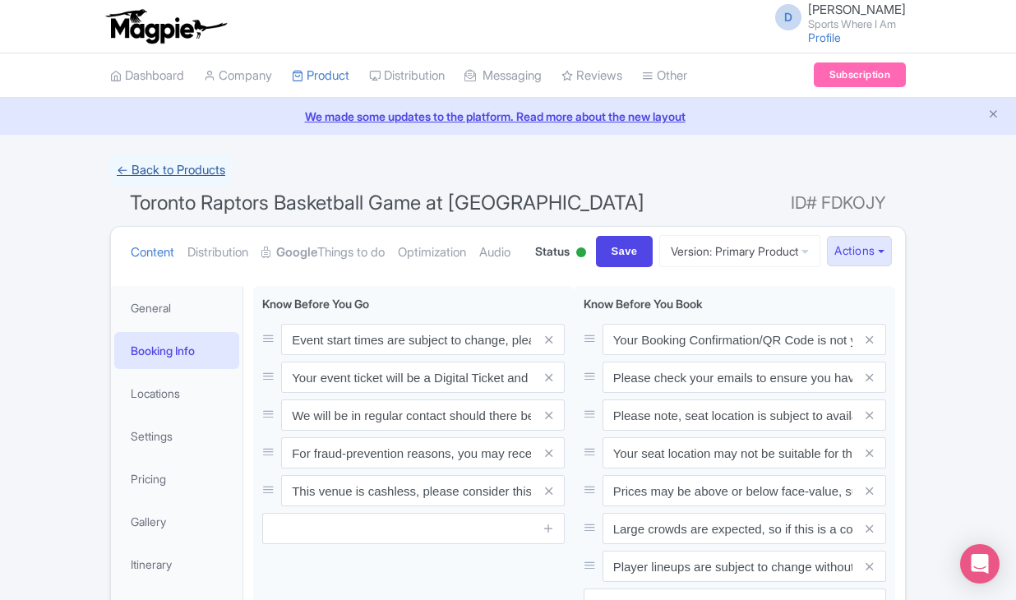
scroll to position [0, 0]
click at [160, 182] on link "← Back to Products" at bounding box center [171, 171] width 122 height 32
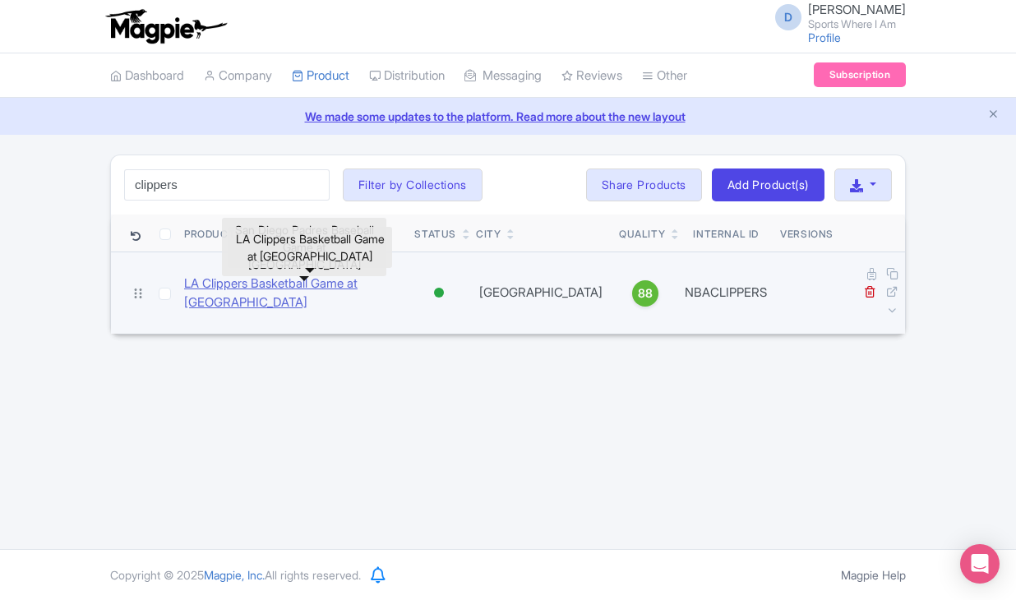
type input "clippers"
click at [264, 284] on link "LA Clippers Basketball Game at [GEOGRAPHIC_DATA]" at bounding box center [292, 293] width 217 height 37
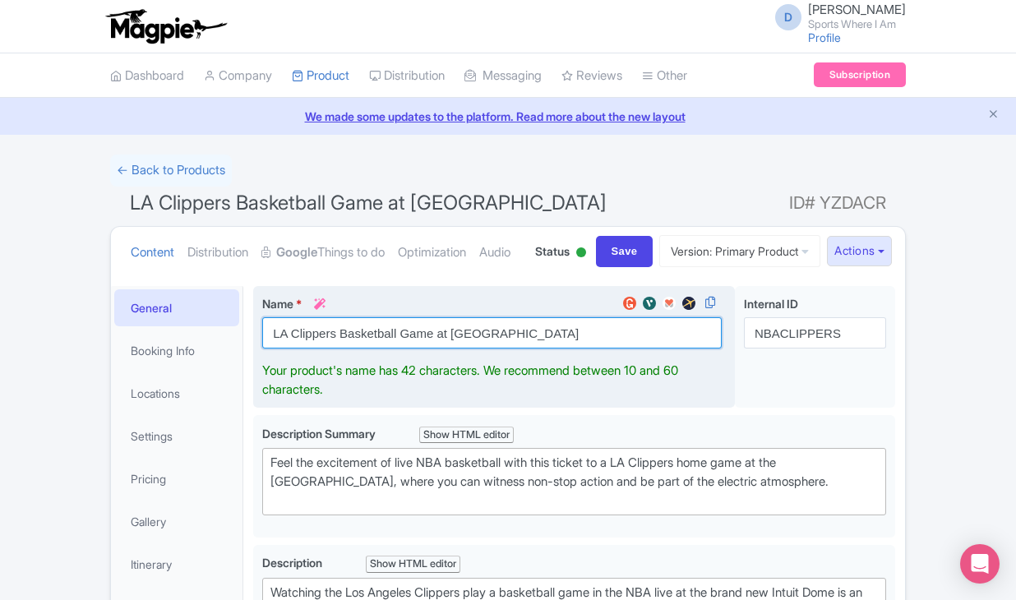
click at [460, 349] on input "LA Clippers Basketball Game at [GEOGRAPHIC_DATA]" at bounding box center [491, 332] width 459 height 31
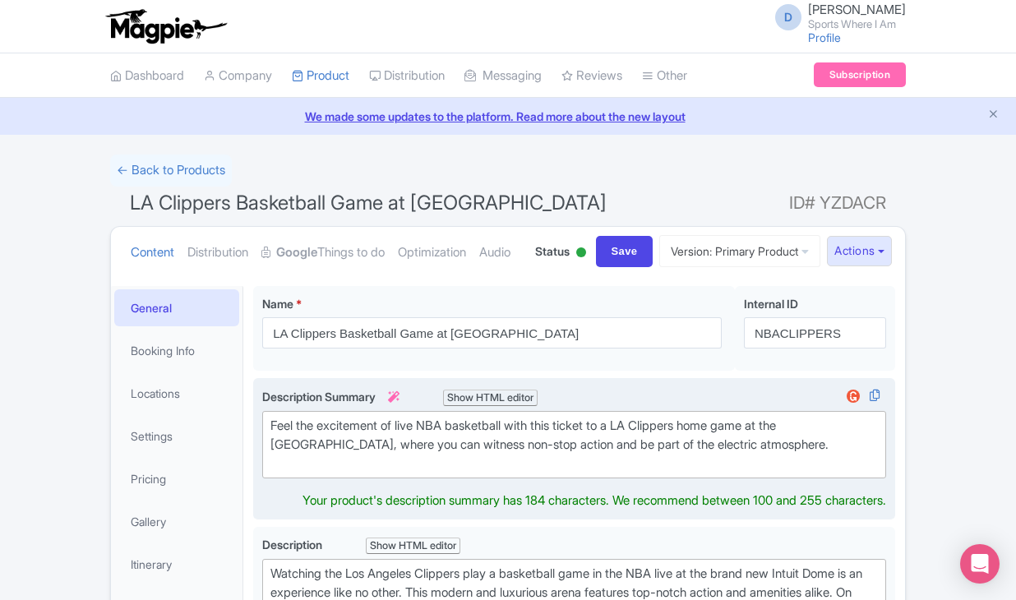
click at [376, 473] on div "Feel the excitement of live NBA basketball with this ticket to a LA Clippers ho…" at bounding box center [573, 445] width 607 height 56
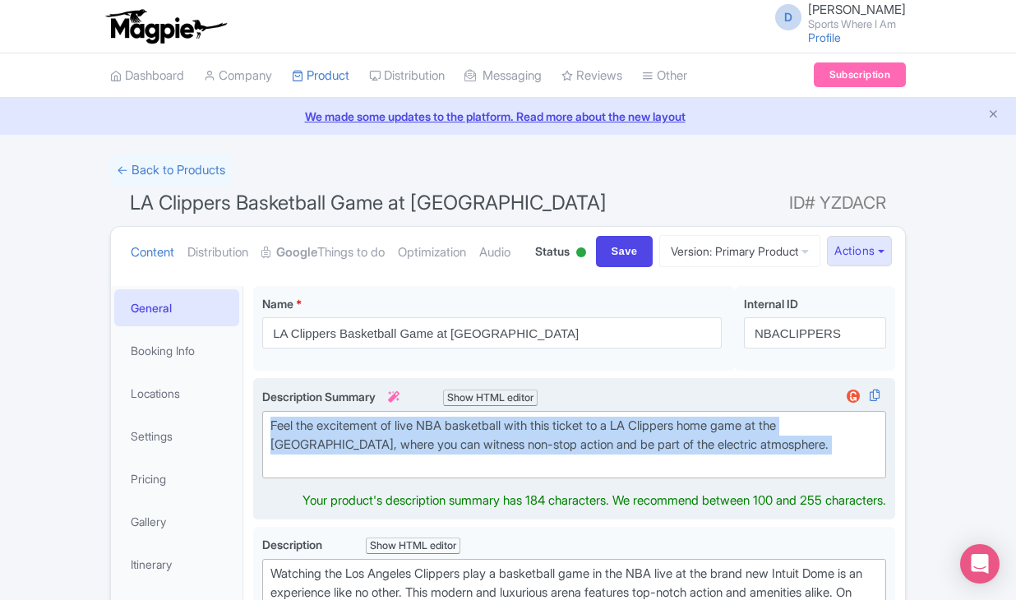
click at [376, 473] on div "Feel the excitement of live NBA basketball with this ticket to a LA Clippers ho…" at bounding box center [573, 445] width 607 height 56
type trix-editor "<div>Feel the excitement of live NBA basketball with this ticket to a LA Clippe…"
copy div "Feel the excitement of live NBA basketball with this ticket to a LA Clippers ho…"
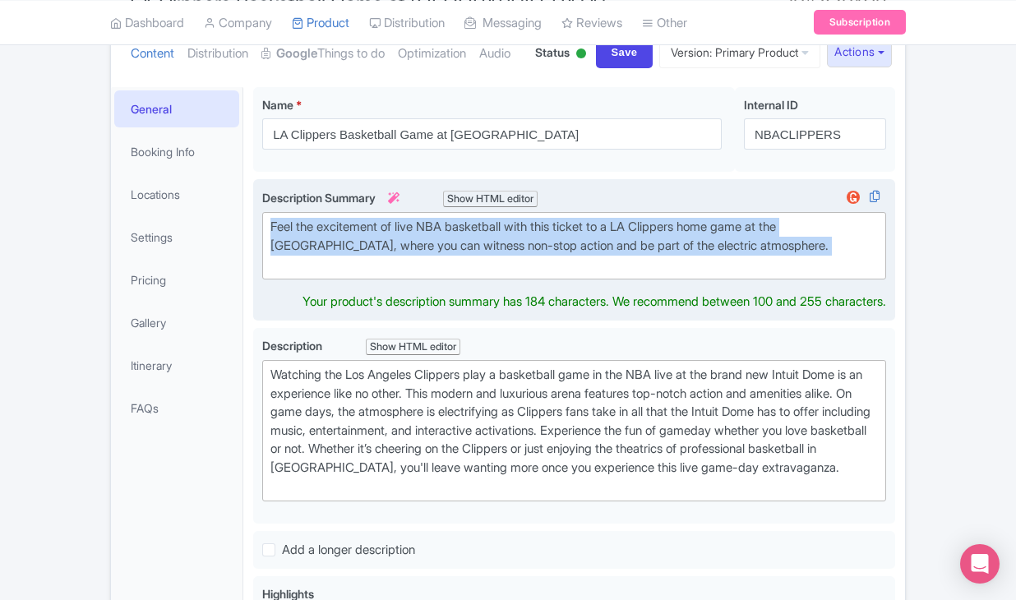
scroll to position [672, 0]
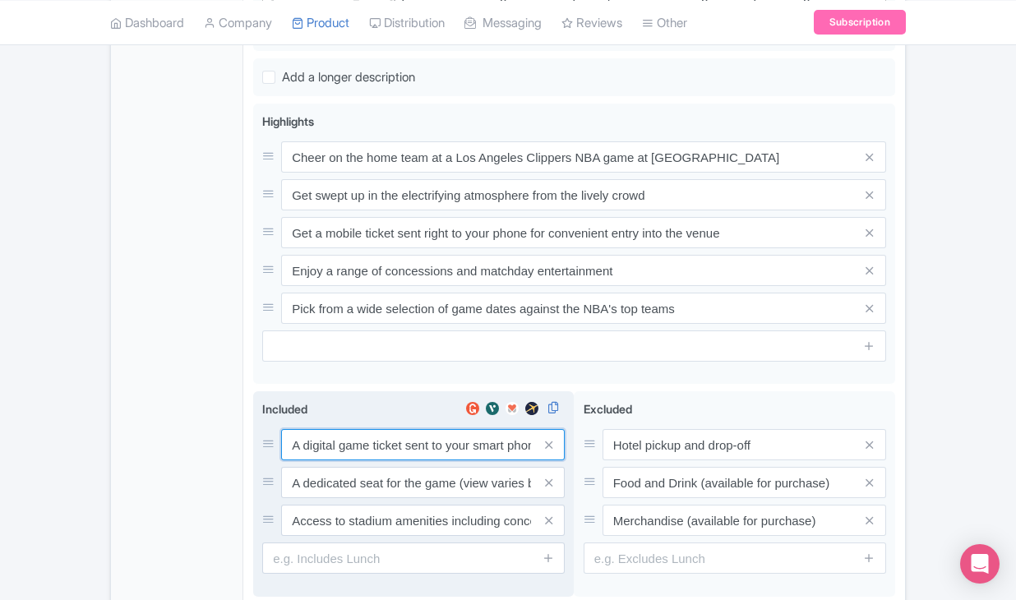
click at [322, 524] on div "A digital game ticket sent to your smart phone A dedicated seat for the game (v…" at bounding box center [413, 482] width 302 height 107
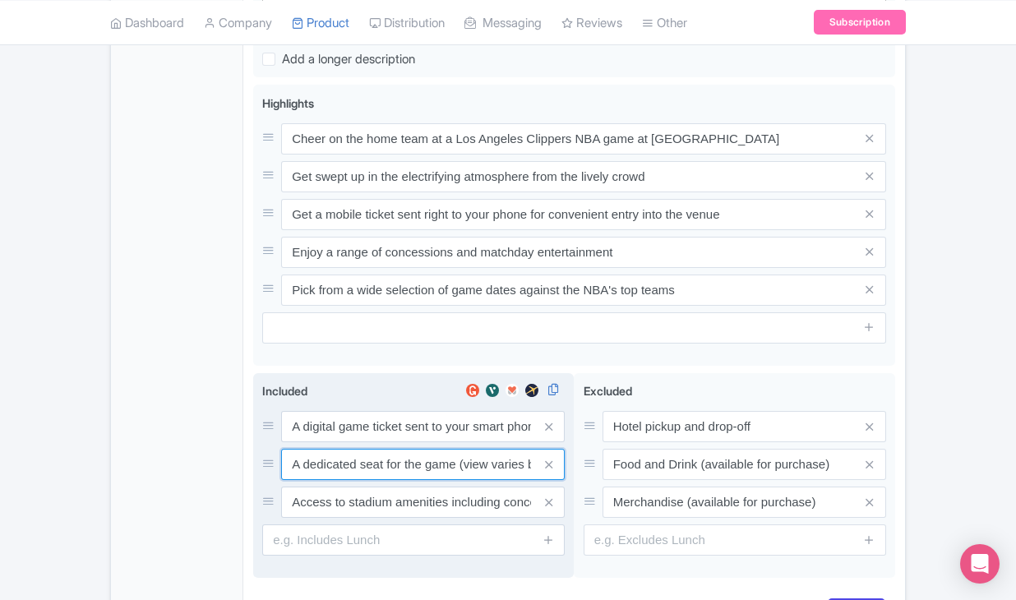
click at [322, 442] on input "A dedicated seat for the game (view varies by seat category)" at bounding box center [423, 426] width 284 height 31
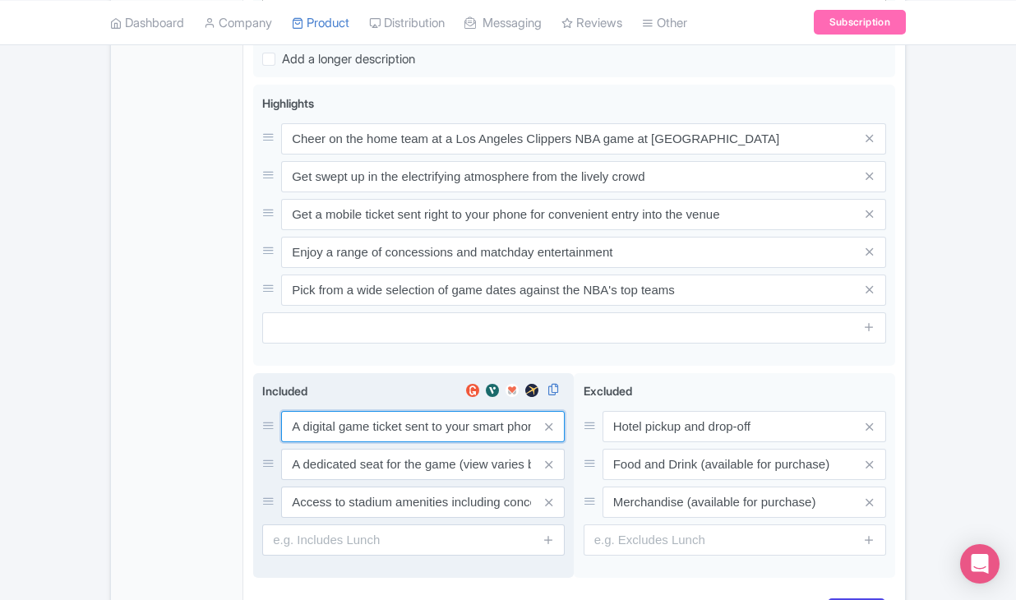
click at [322, 442] on input "A digital game ticket sent to your smart phone" at bounding box center [423, 426] width 284 height 31
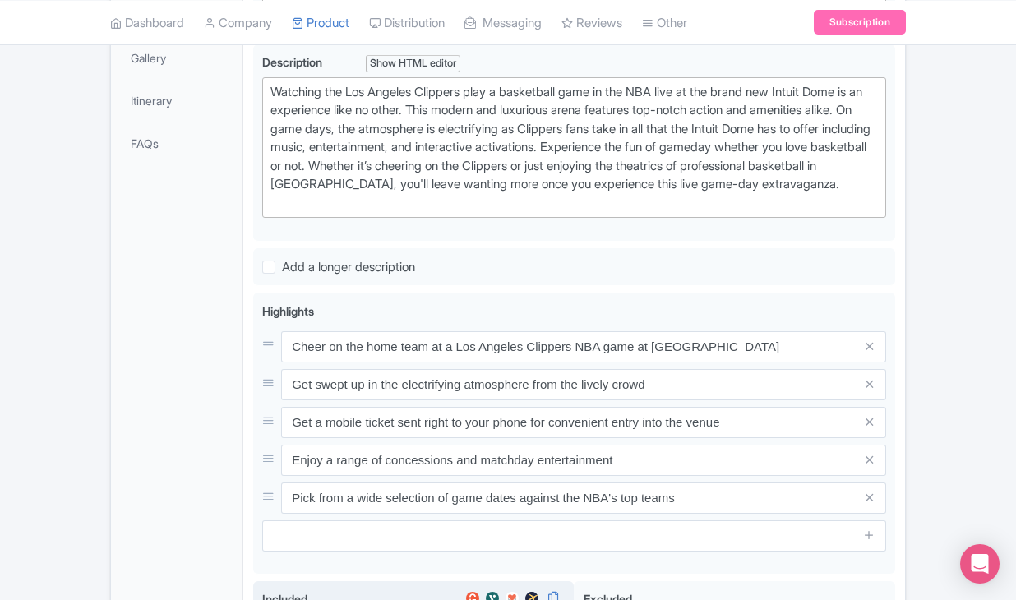
scroll to position [459, 0]
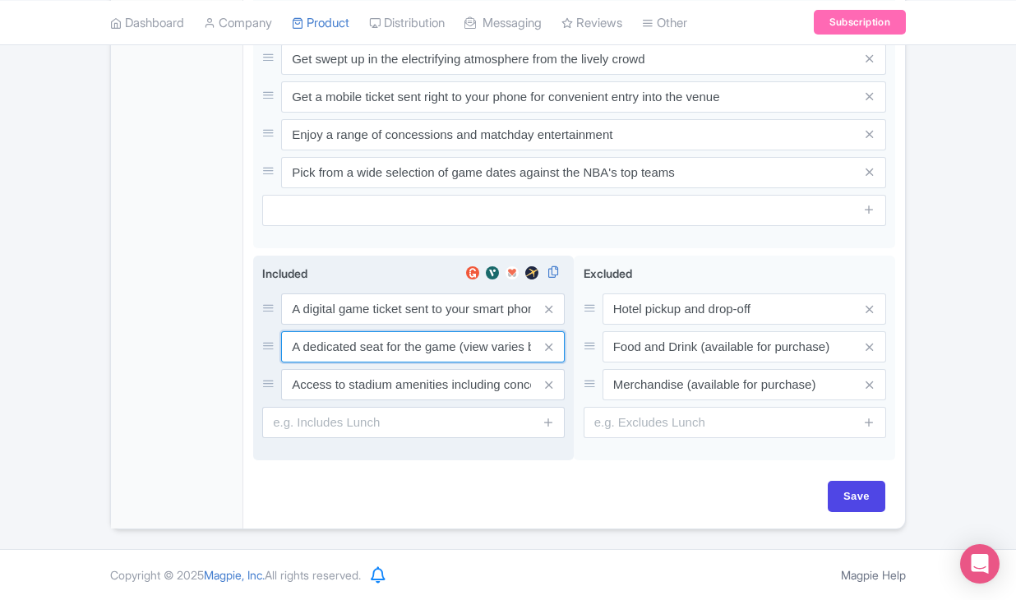
click at [354, 325] on input "A dedicated seat for the game (view varies by seat category)" at bounding box center [423, 308] width 284 height 31
click at [381, 325] on input "Access to stadium amenities including concessions and matchday activations" at bounding box center [423, 308] width 284 height 31
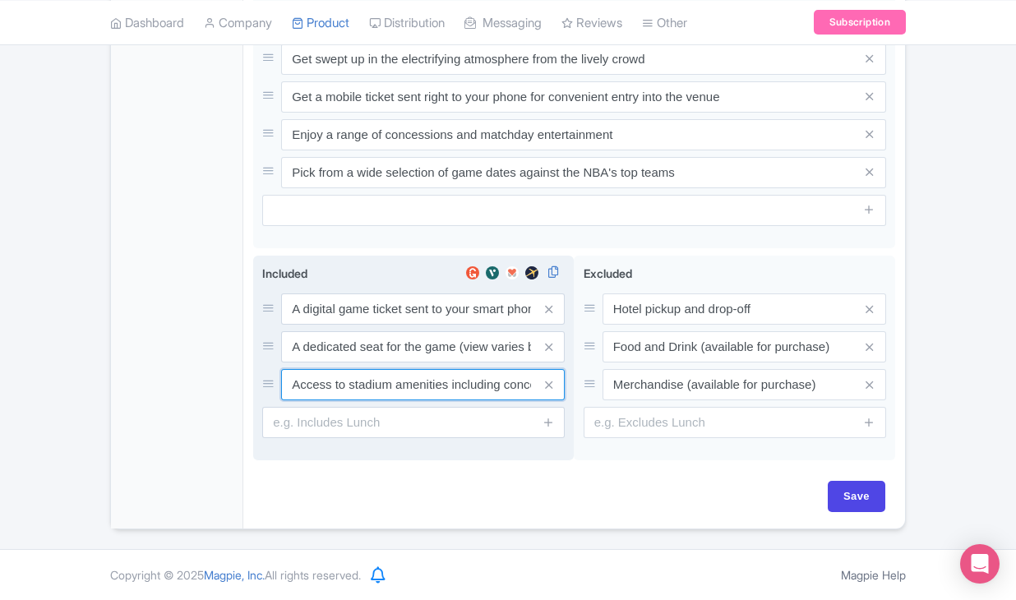
click at [381, 325] on input "Access to stadium amenities including concessions and matchday activations" at bounding box center [423, 308] width 284 height 31
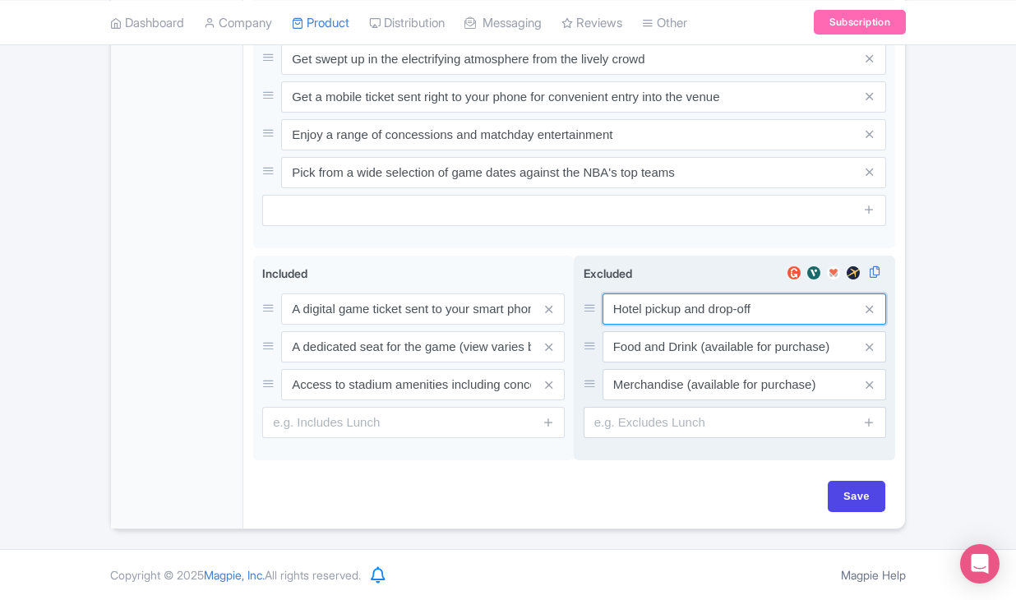
click at [658, 316] on input "Hotel pickup and drop-off" at bounding box center [745, 308] width 284 height 31
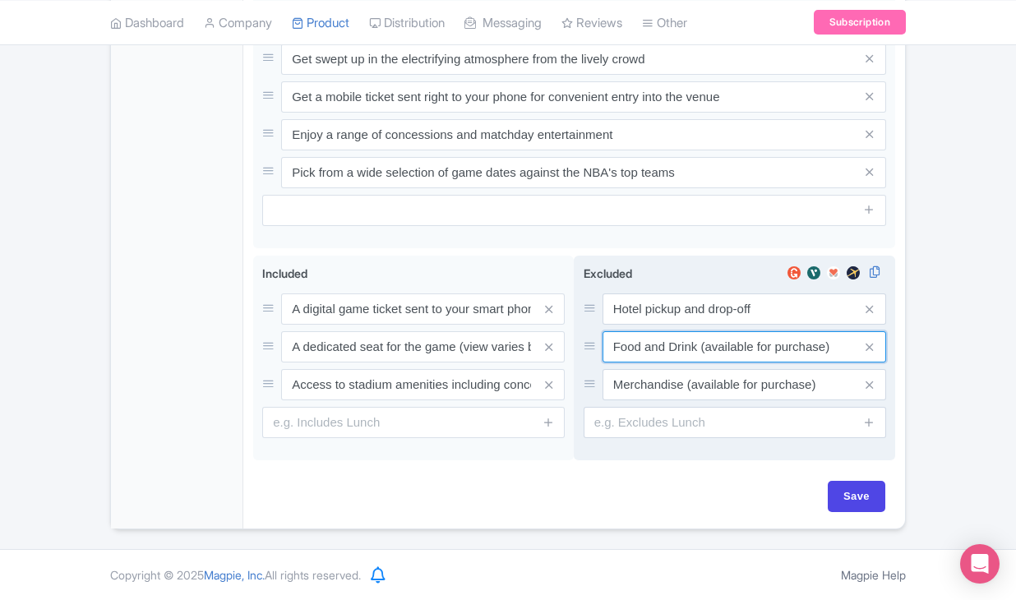
click at [649, 325] on input "Food and Drink (available for purchase)" at bounding box center [745, 308] width 284 height 31
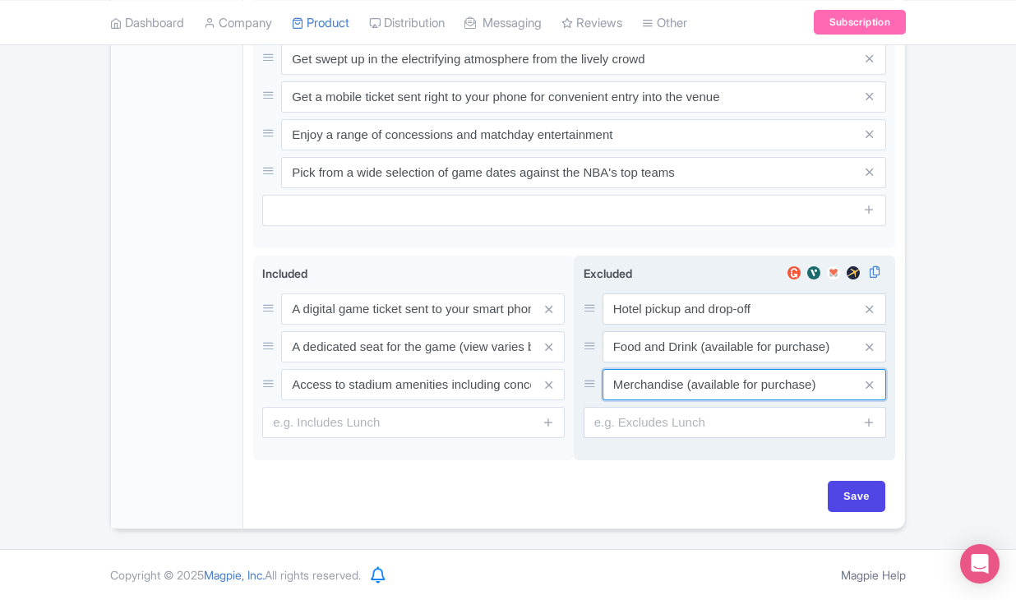
click at [705, 325] on input "Merchandise (available for purchase)" at bounding box center [745, 308] width 284 height 31
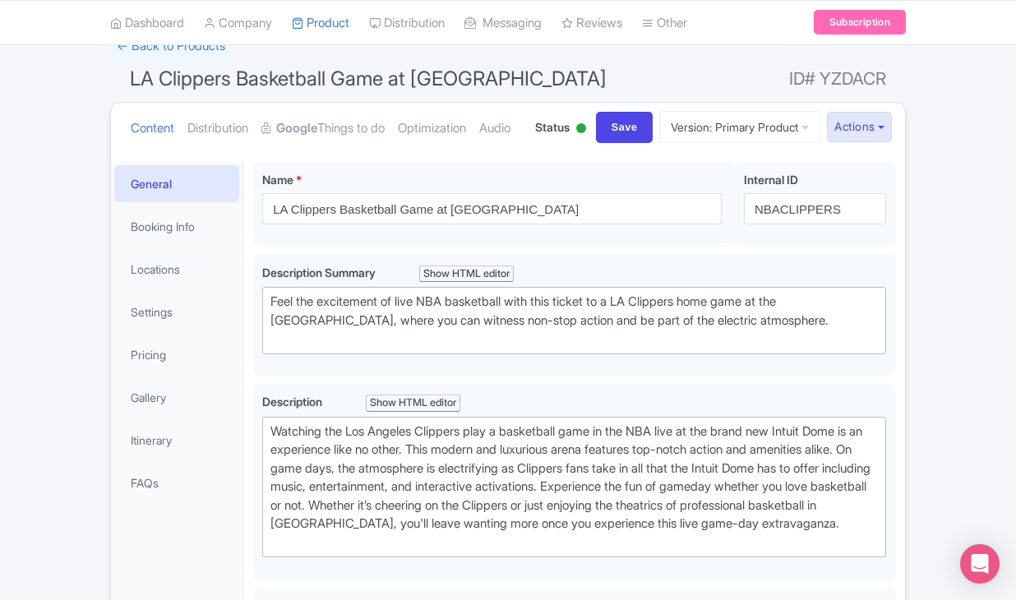
scroll to position [42, 0]
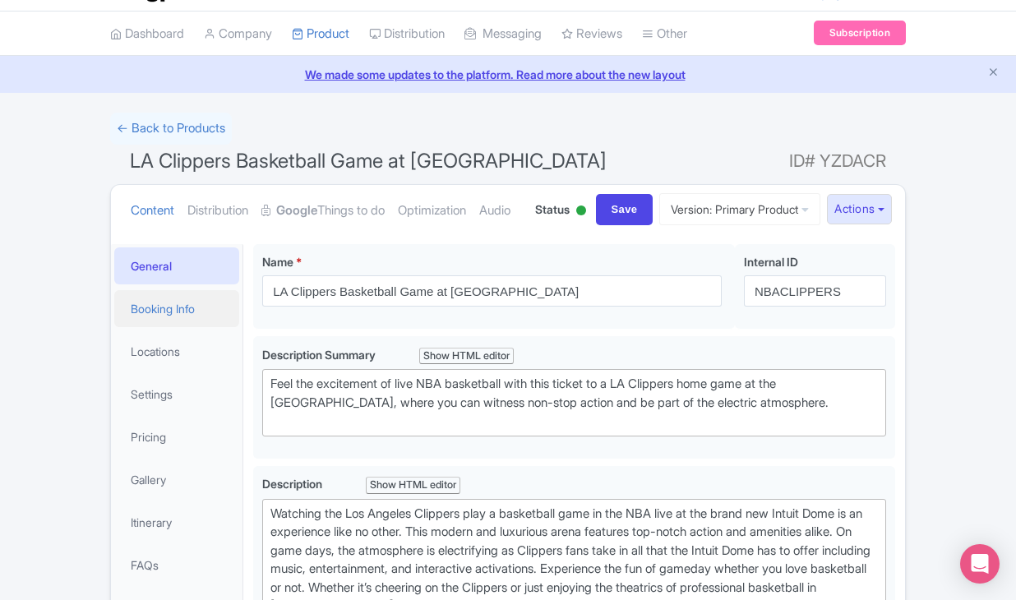
click at [202, 327] on link "Booking Info" at bounding box center [176, 308] width 125 height 37
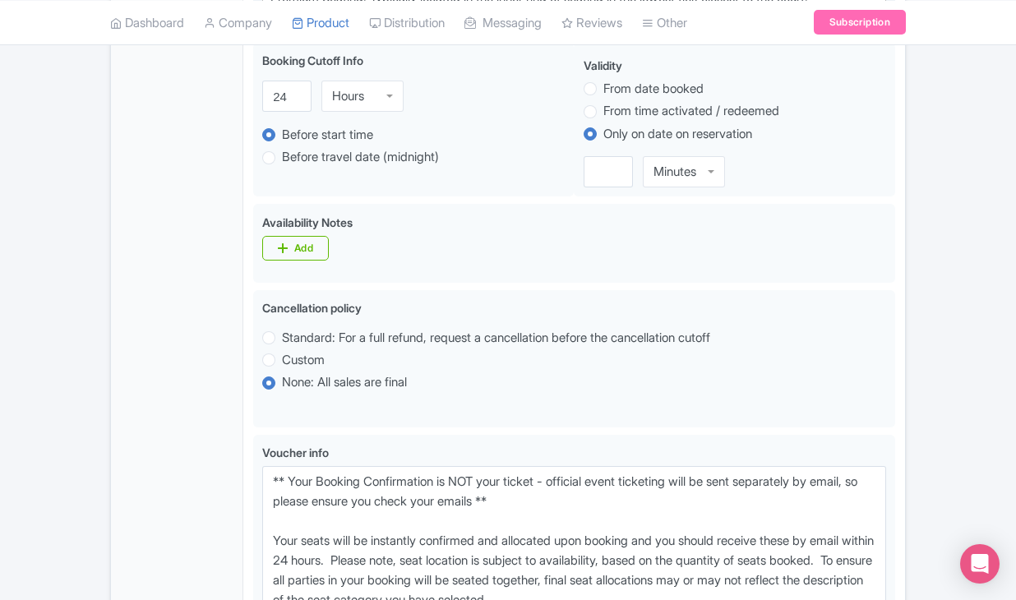
scroll to position [1281, 0]
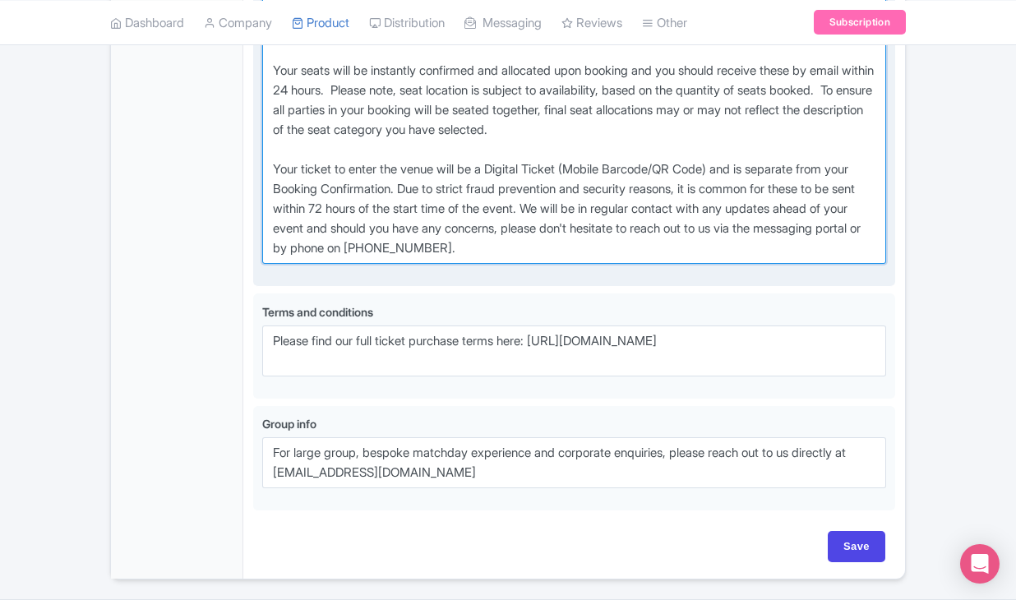
drag, startPoint x: 270, startPoint y: 100, endPoint x: 594, endPoint y: 352, distance: 410.1
click at [594, 264] on textarea "** Your Booking Confirmation is NOT your ticket - official event ticketing will…" at bounding box center [574, 130] width 624 height 268
